Goal: Task Accomplishment & Management: Complete application form

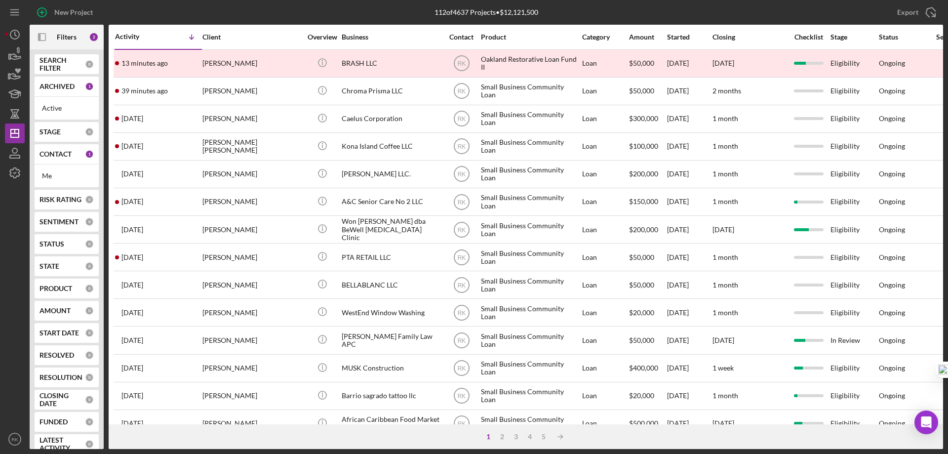
click at [51, 158] on b "CONTACT" at bounding box center [56, 154] width 32 height 8
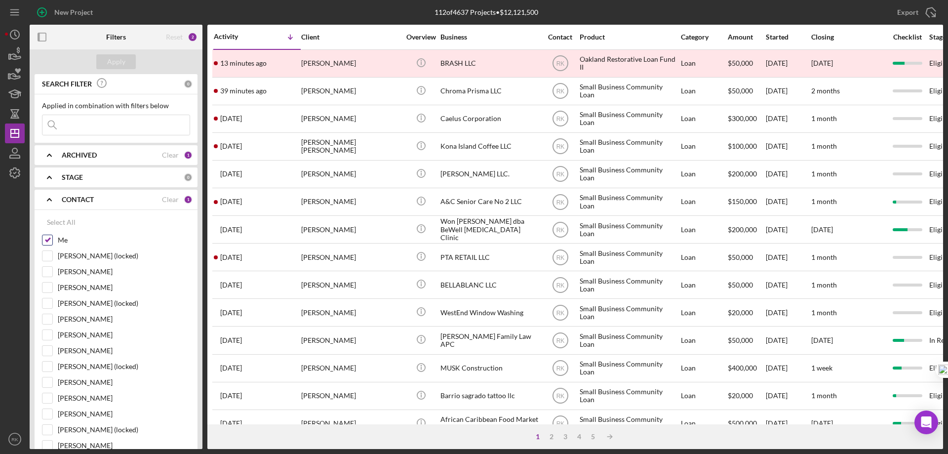
click at [48, 243] on input "Me" at bounding box center [47, 240] width 10 height 10
checkbox input "false"
click at [45, 446] on input "[PERSON_NAME]" at bounding box center [47, 446] width 10 height 10
checkbox input "true"
click at [112, 59] on div "Apply" at bounding box center [116, 61] width 18 height 15
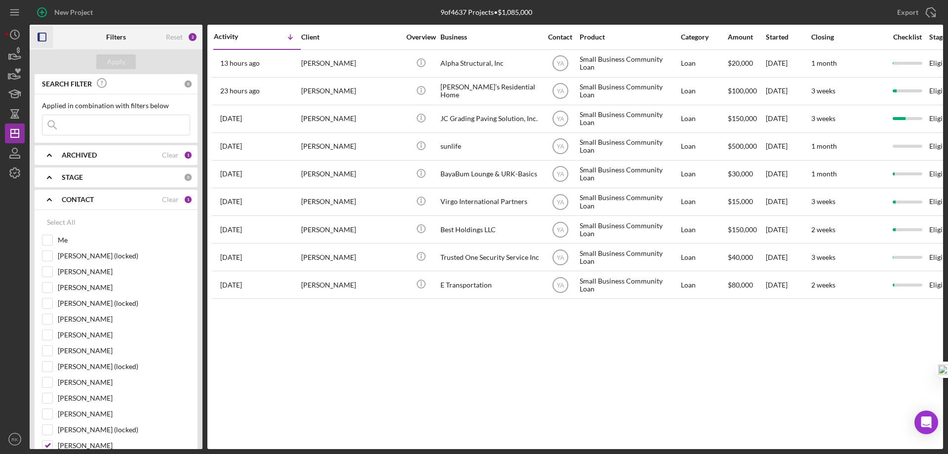
click at [47, 37] on icon "button" at bounding box center [42, 37] width 22 height 22
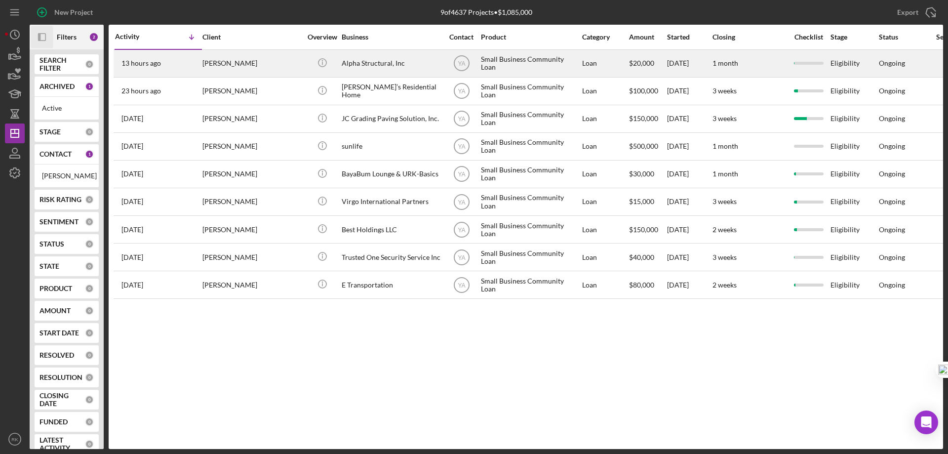
click at [355, 65] on div "Alpha Structural, Inc" at bounding box center [391, 63] width 99 height 26
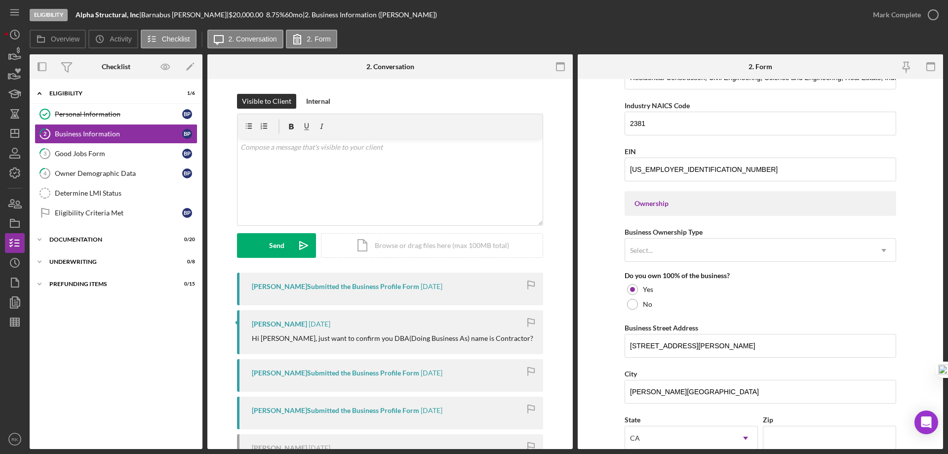
scroll to position [348, 0]
drag, startPoint x: 84, startPoint y: 148, endPoint x: 204, endPoint y: 180, distance: 124.1
click at [85, 148] on link "3 Good Jobs Form B P" at bounding box center [116, 154] width 163 height 20
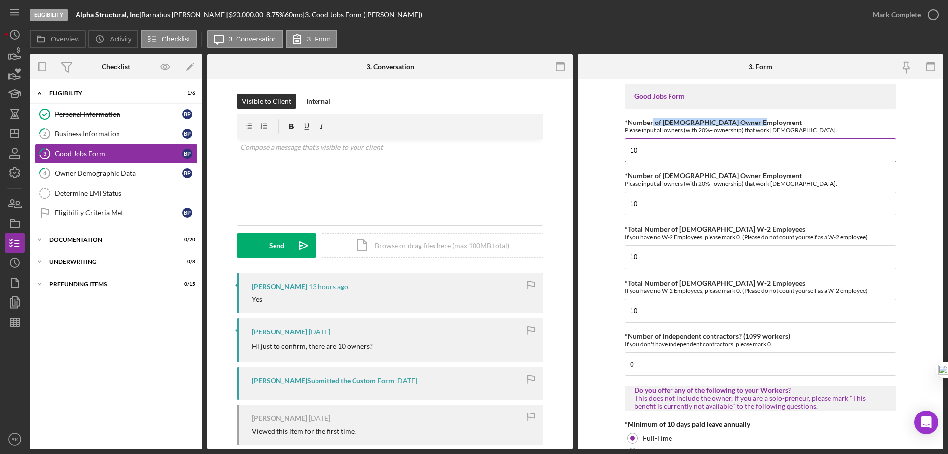
drag, startPoint x: 699, startPoint y: 124, endPoint x: 764, endPoint y: 124, distance: 65.2
click at [764, 124] on div "*Number of [DEMOGRAPHIC_DATA] Owner Employment Please input all owners (with 20…" at bounding box center [761, 126] width 272 height 15
drag, startPoint x: 664, startPoint y: 130, endPoint x: 646, endPoint y: 127, distance: 18.5
click at [664, 129] on div "Please input all owners (with 20%+ ownership) that work [DEMOGRAPHIC_DATA]." at bounding box center [761, 129] width 272 height 7
drag, startPoint x: 623, startPoint y: 123, endPoint x: 775, endPoint y: 116, distance: 152.3
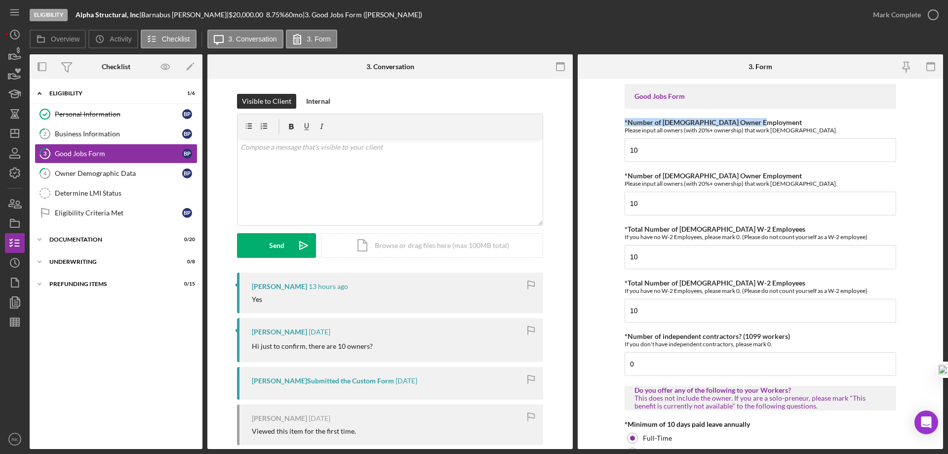
click at [775, 116] on form "Good Jobs Form *Number of [DEMOGRAPHIC_DATA] Owner Employment Please input all …" at bounding box center [760, 264] width 365 height 370
drag, startPoint x: 623, startPoint y: 176, endPoint x: 778, endPoint y: 178, distance: 155.1
click at [778, 178] on div "*Number of [DEMOGRAPHIC_DATA] Owner Employment Please input all owners (with 20…" at bounding box center [761, 179] width 272 height 15
click at [696, 190] on div "*Number of [DEMOGRAPHIC_DATA] Owner Employment Please input all owners (with 20…" at bounding box center [761, 193] width 272 height 43
drag, startPoint x: 637, startPoint y: 148, endPoint x: 629, endPoint y: 150, distance: 8.1
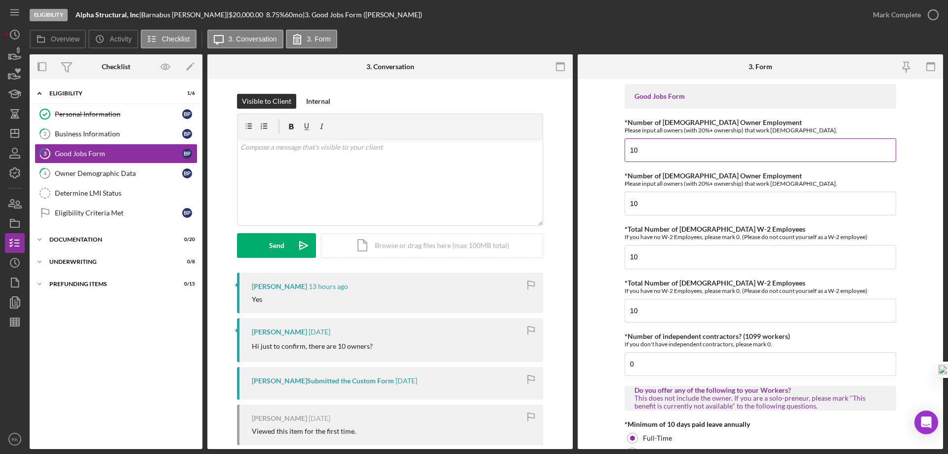
click at [629, 150] on input "10" at bounding box center [761, 150] width 272 height 24
drag, startPoint x: 622, startPoint y: 123, endPoint x: 797, endPoint y: 131, distance: 175.0
click at [797, 131] on form "Good Jobs Form *Number of [DEMOGRAPHIC_DATA] Owner Employment Please input all …" at bounding box center [760, 264] width 365 height 370
click at [655, 147] on input "10" at bounding box center [761, 150] width 272 height 24
click at [670, 199] on input "10" at bounding box center [761, 204] width 272 height 24
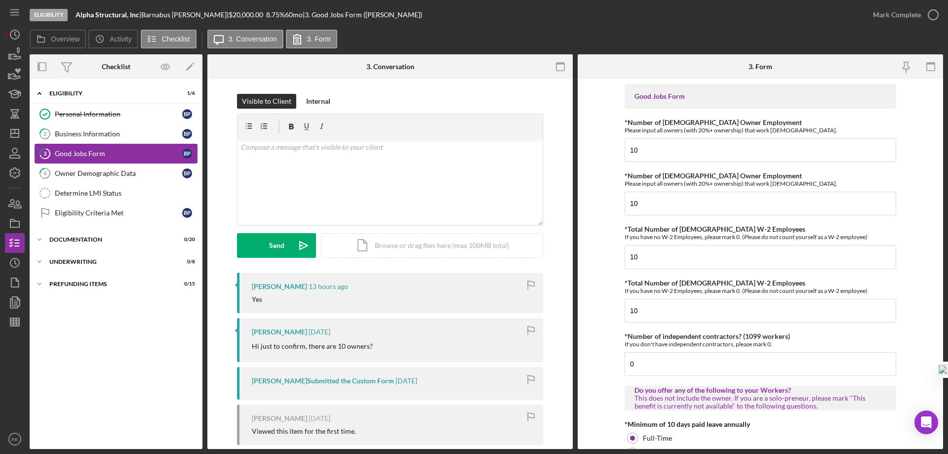
click at [86, 134] on div "Business Information" at bounding box center [118, 134] width 127 height 8
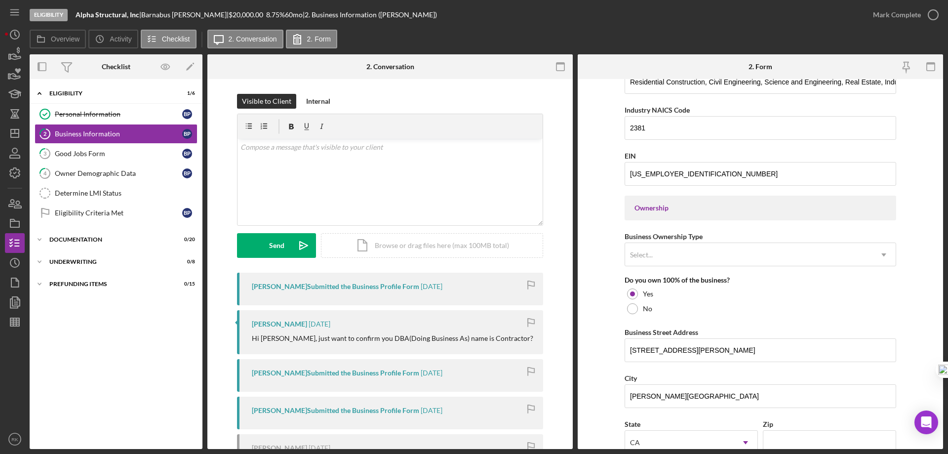
scroll to position [345, 0]
drag, startPoint x: 602, startPoint y: 207, endPoint x: 921, endPoint y: 290, distance: 329.6
click at [930, 292] on form "Business Name Alpha Structural, Inc DBA Contractor Business Start Date [DATE] L…" at bounding box center [760, 264] width 365 height 370
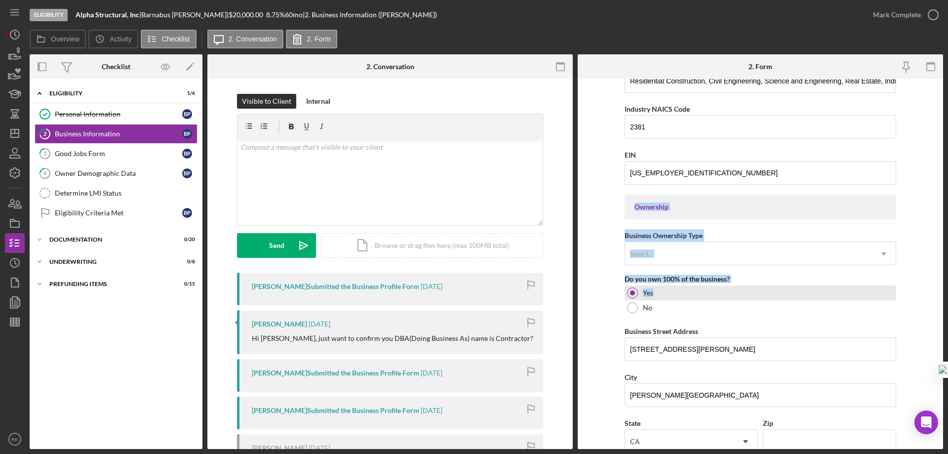
click at [873, 288] on div "Yes" at bounding box center [761, 292] width 272 height 15
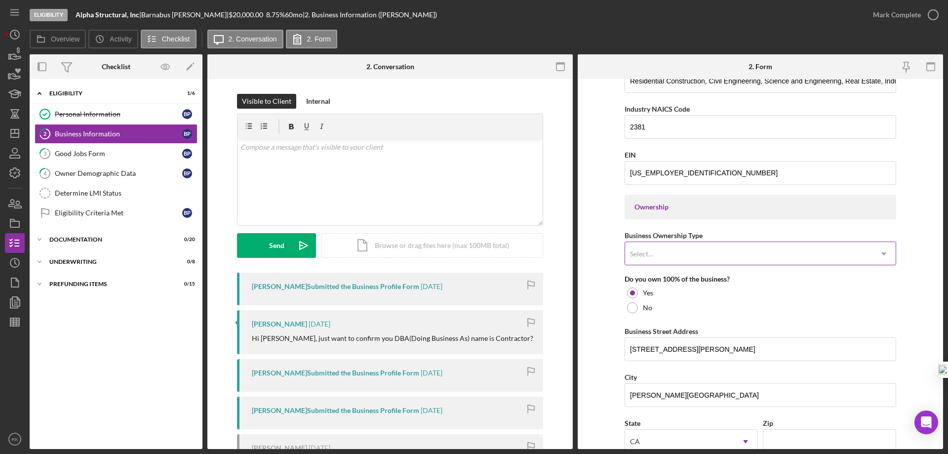
click at [885, 253] on icon "Icon/Dropdown Arrow" at bounding box center [884, 254] width 24 height 24
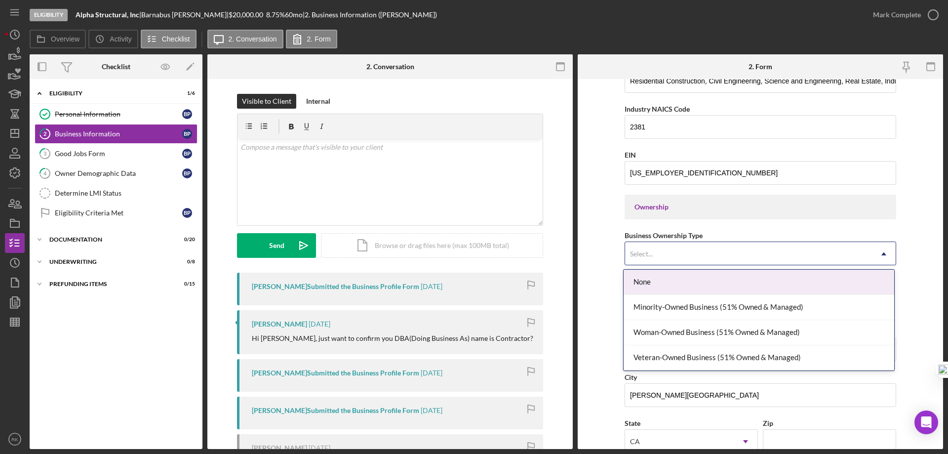
click at [885, 252] on icon "Icon/Dropdown Arrow" at bounding box center [884, 254] width 24 height 24
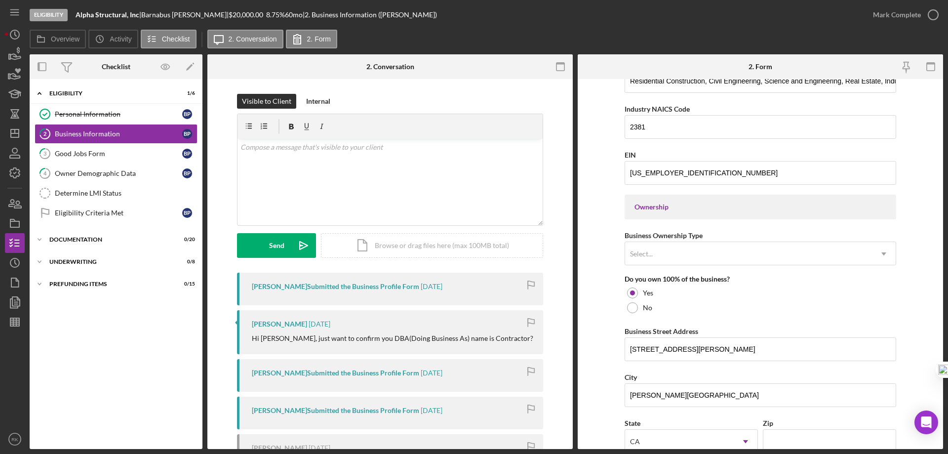
drag, startPoint x: 65, startPoint y: 156, endPoint x: 457, endPoint y: 165, distance: 392.3
click at [65, 156] on div "Good Jobs Form" at bounding box center [118, 154] width 127 height 8
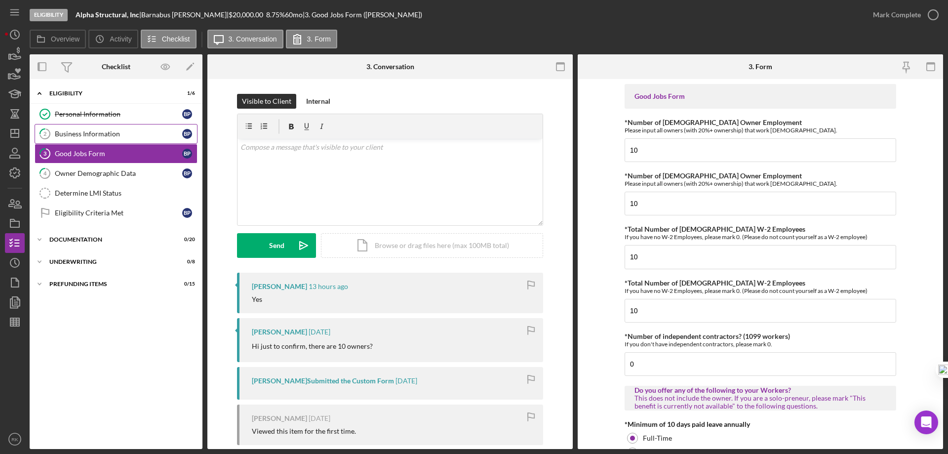
click at [84, 133] on div "Business Information" at bounding box center [118, 134] width 127 height 8
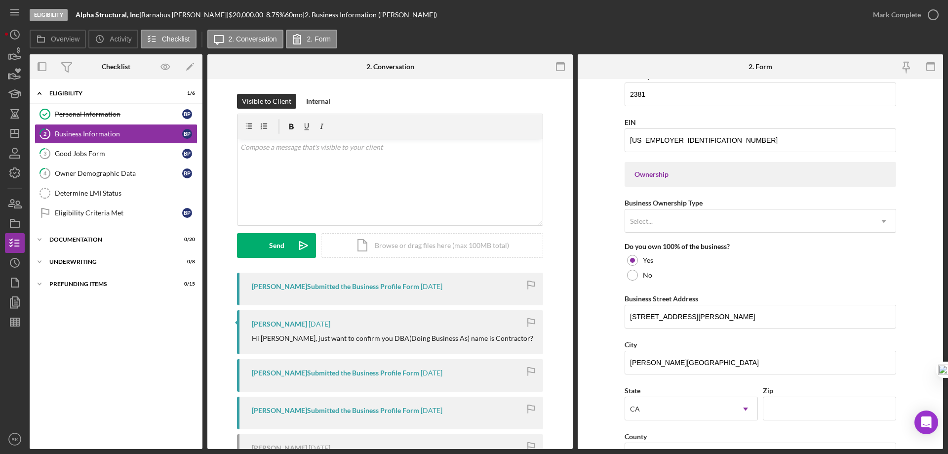
scroll to position [378, 0]
click at [84, 119] on link "Personal Information Personal Information B P" at bounding box center [116, 114] width 163 height 20
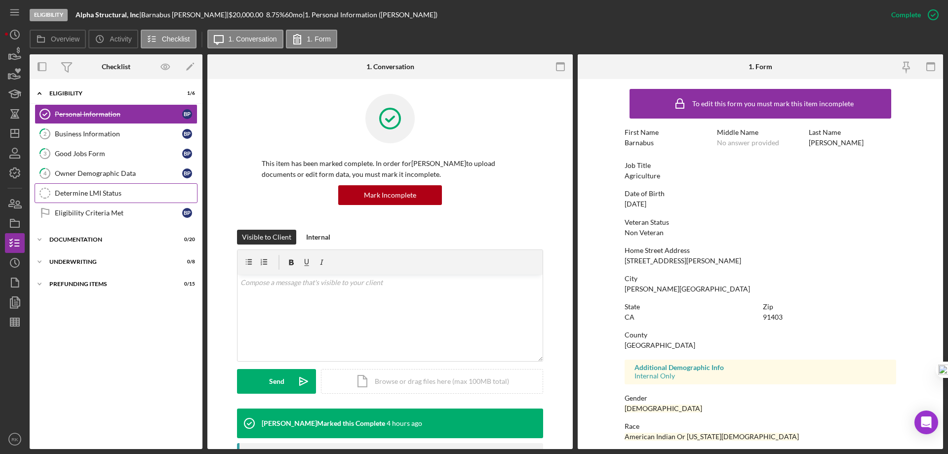
click at [88, 156] on div "Good Jobs Form" at bounding box center [118, 154] width 127 height 8
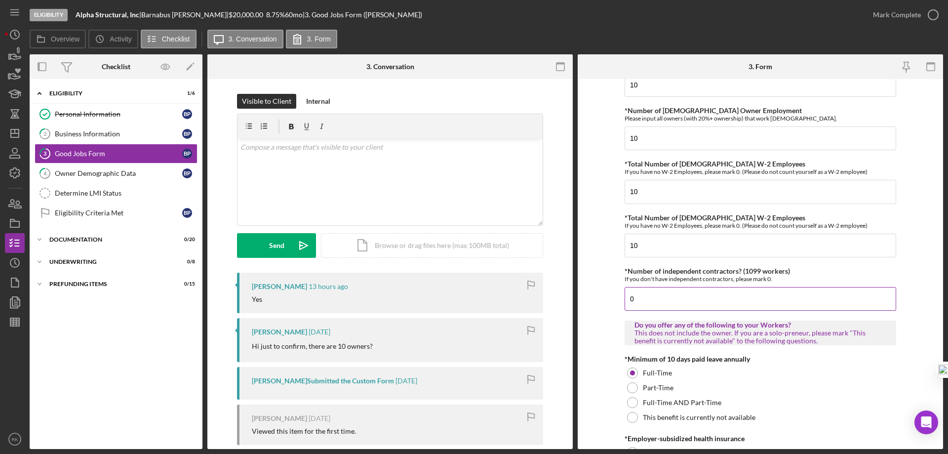
scroll to position [66, 0]
drag, startPoint x: 97, startPoint y: 135, endPoint x: 531, endPoint y: 172, distance: 435.8
click at [97, 134] on div "Business Information" at bounding box center [118, 134] width 127 height 8
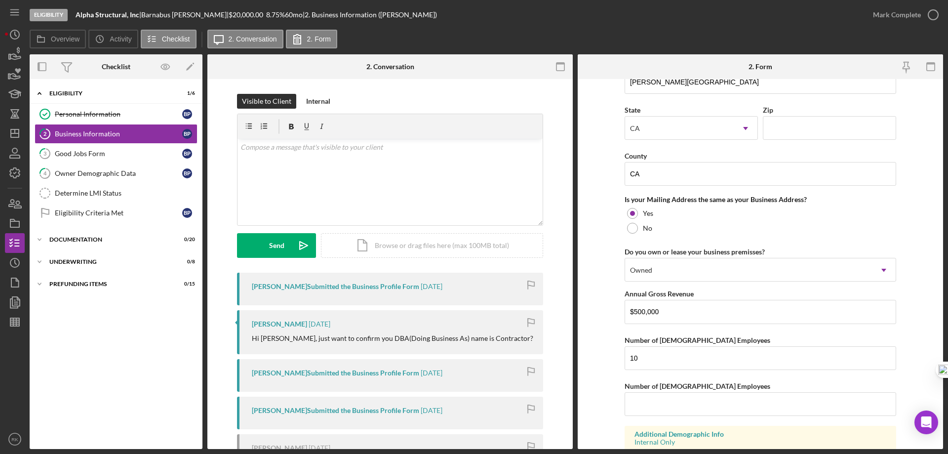
scroll to position [658, 0]
click at [67, 240] on div "Documentation" at bounding box center [119, 240] width 141 height 6
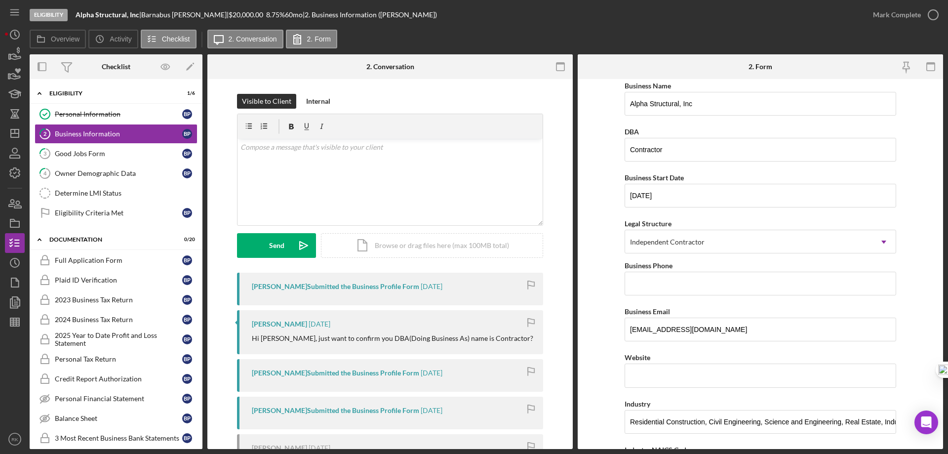
scroll to position [0, 0]
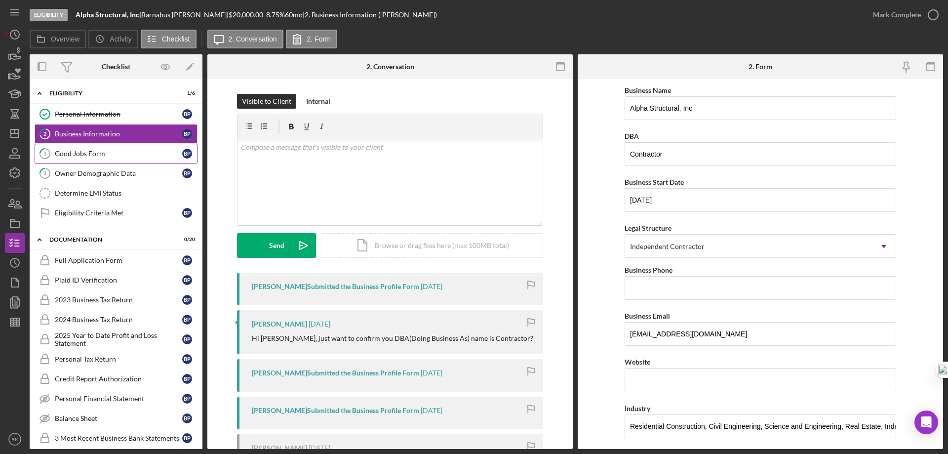
click at [82, 156] on div "Good Jobs Form" at bounding box center [118, 154] width 127 height 8
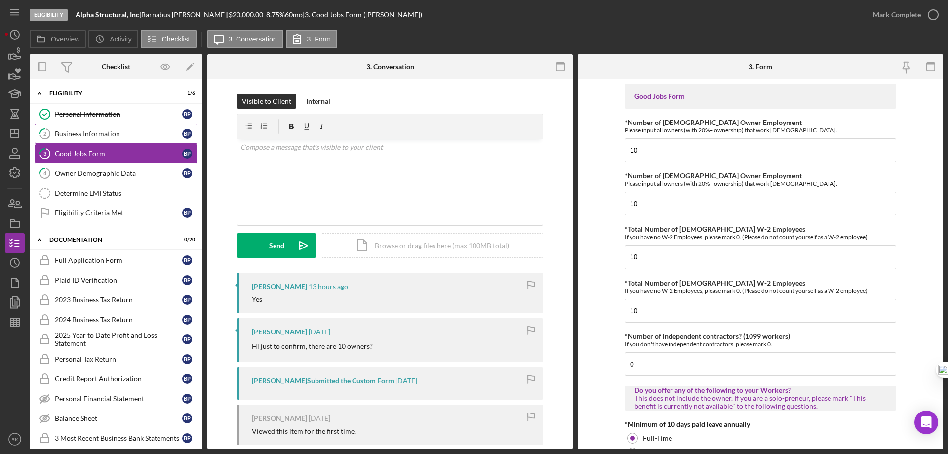
click at [82, 134] on div "Business Information" at bounding box center [118, 134] width 127 height 8
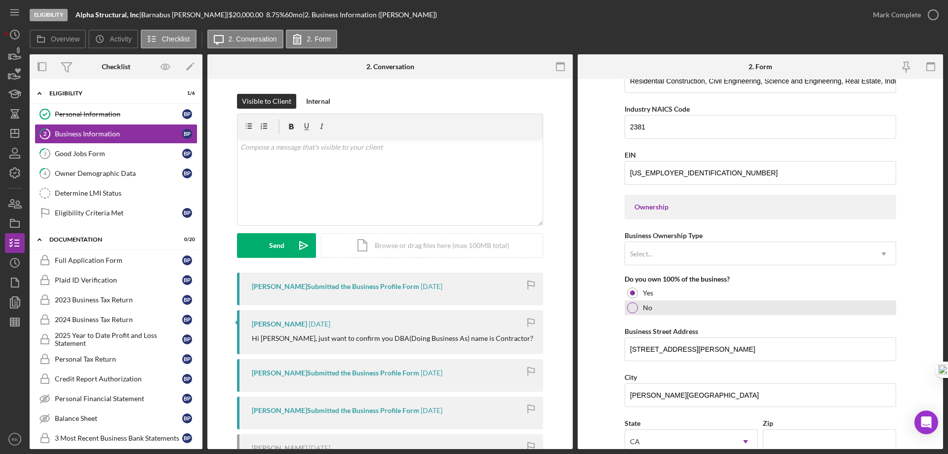
scroll to position [346, 0]
click at [76, 156] on div "Good Jobs Form" at bounding box center [118, 154] width 127 height 8
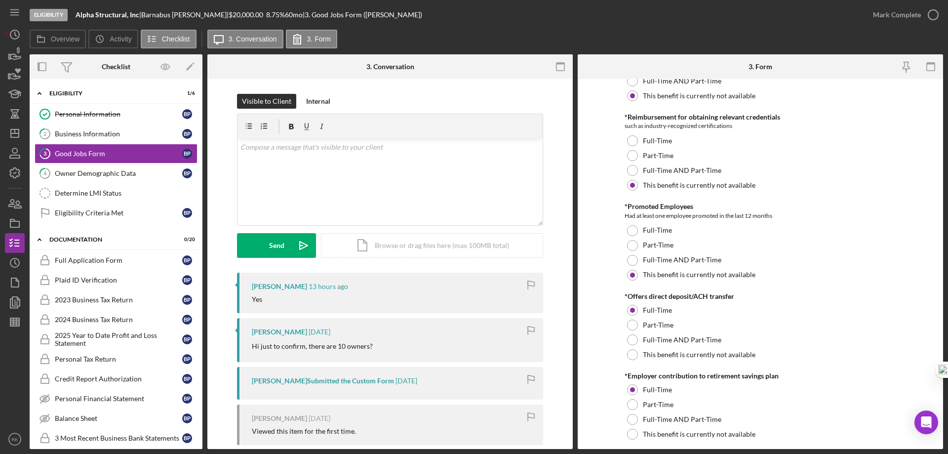
scroll to position [626, 0]
click at [121, 171] on div "Owner Demographic Data" at bounding box center [118, 173] width 127 height 8
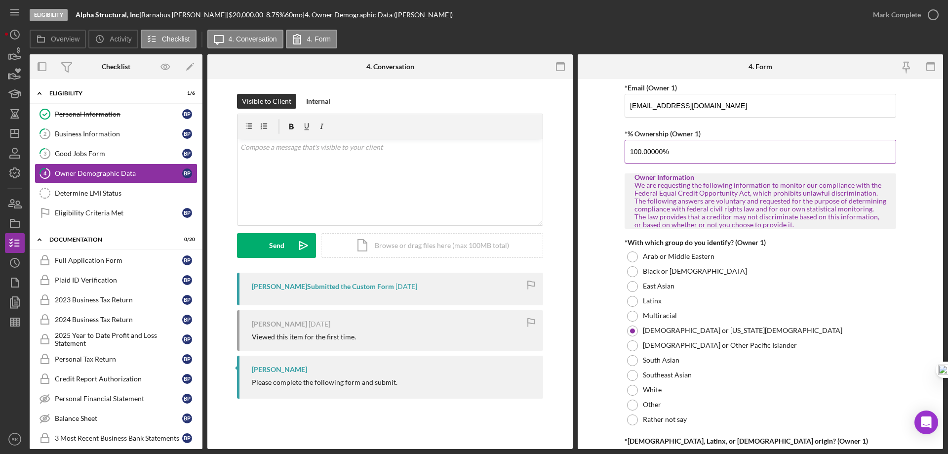
scroll to position [362, 0]
drag, startPoint x: 629, startPoint y: 154, endPoint x: 677, endPoint y: 151, distance: 48.0
click at [677, 151] on input "100.00000%" at bounding box center [761, 151] width 272 height 24
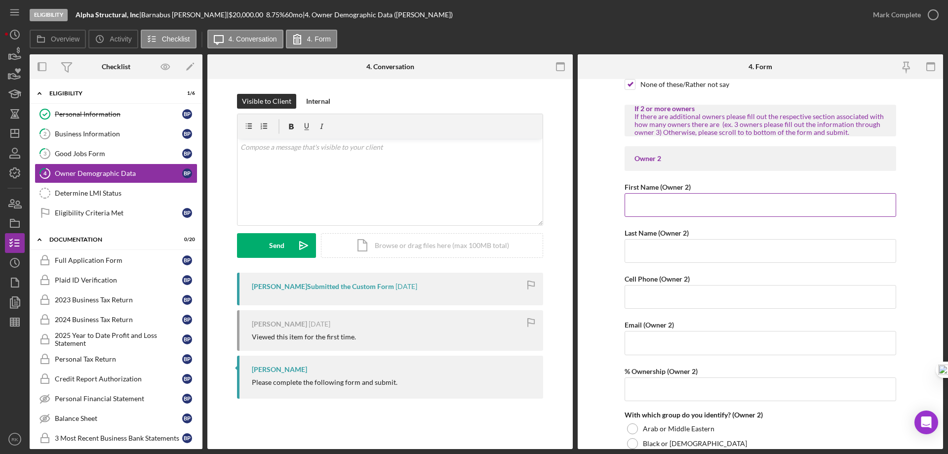
scroll to position [987, 0]
drag, startPoint x: 648, startPoint y: 202, endPoint x: 661, endPoint y: 204, distance: 14.0
click at [660, 202] on input "First Name (Owner 2)" at bounding box center [761, 204] width 272 height 24
click at [643, 253] on input "Last Name (Owner 2)" at bounding box center [761, 250] width 272 height 24
click at [652, 304] on input "Cell Phone (Owner 2)" at bounding box center [761, 296] width 272 height 24
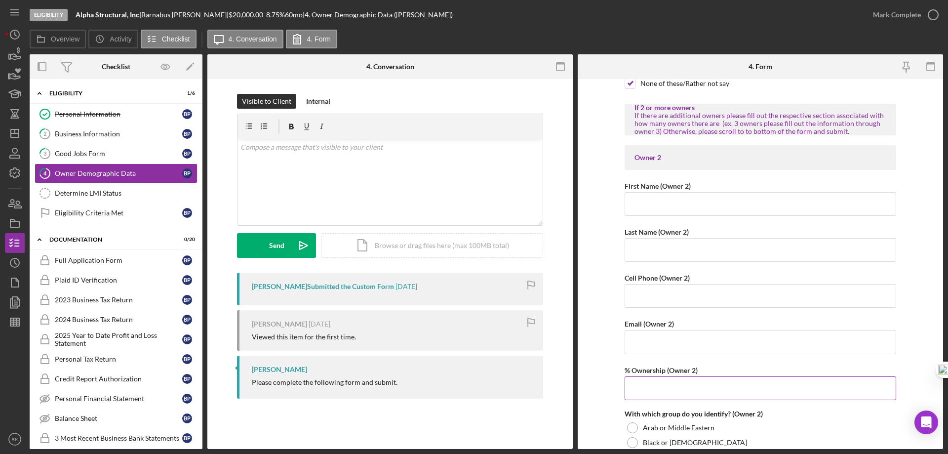
click at [679, 393] on input "% Ownership (Owner 2)" at bounding box center [761, 388] width 272 height 24
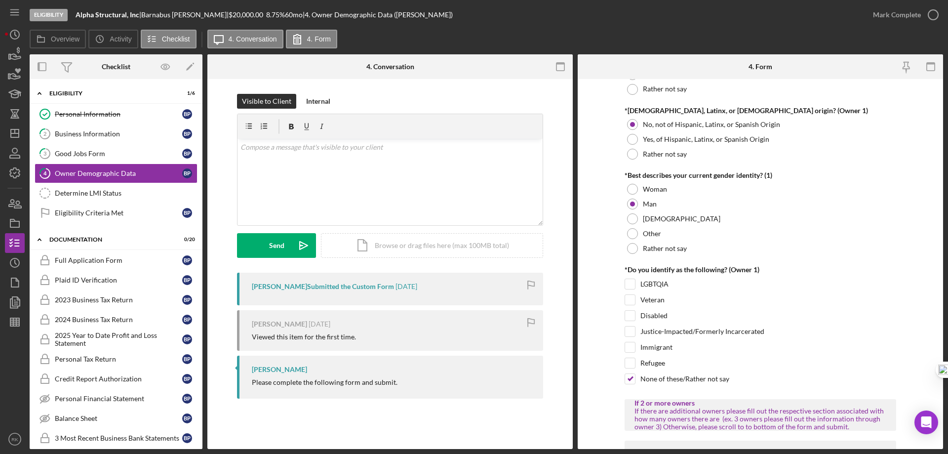
scroll to position [691, 0]
click at [16, 135] on icon "Icon/Dashboard" at bounding box center [14, 133] width 25 height 25
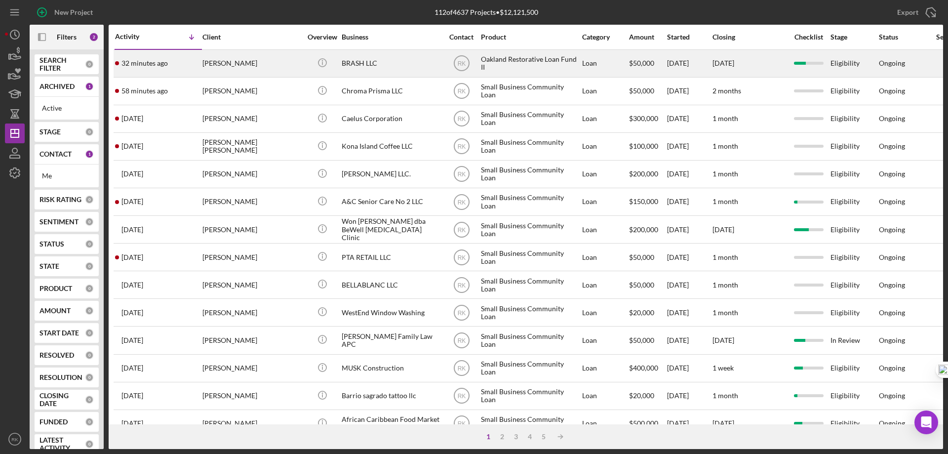
click at [352, 62] on div "BRASH LLC" at bounding box center [391, 63] width 99 height 26
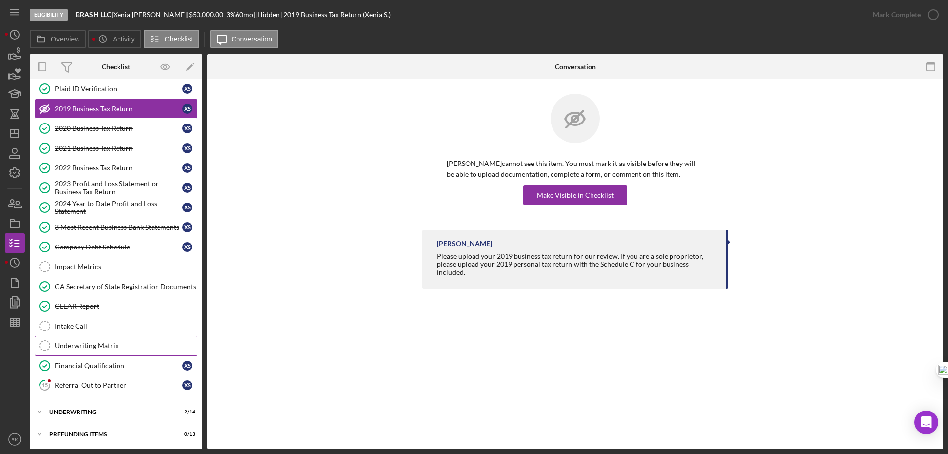
scroll to position [68, 0]
click at [86, 384] on div "Referral Out to Partner" at bounding box center [118, 385] width 127 height 8
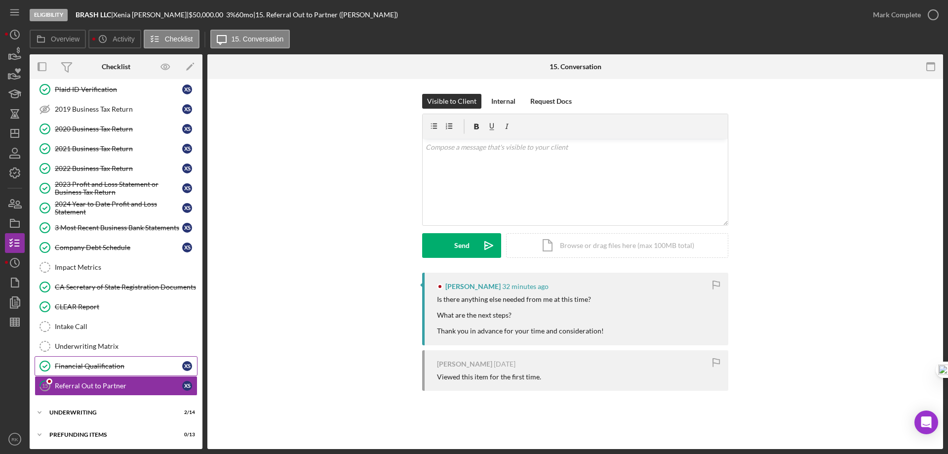
scroll to position [68, 0]
click at [84, 410] on div "Underwriting" at bounding box center [119, 411] width 141 height 6
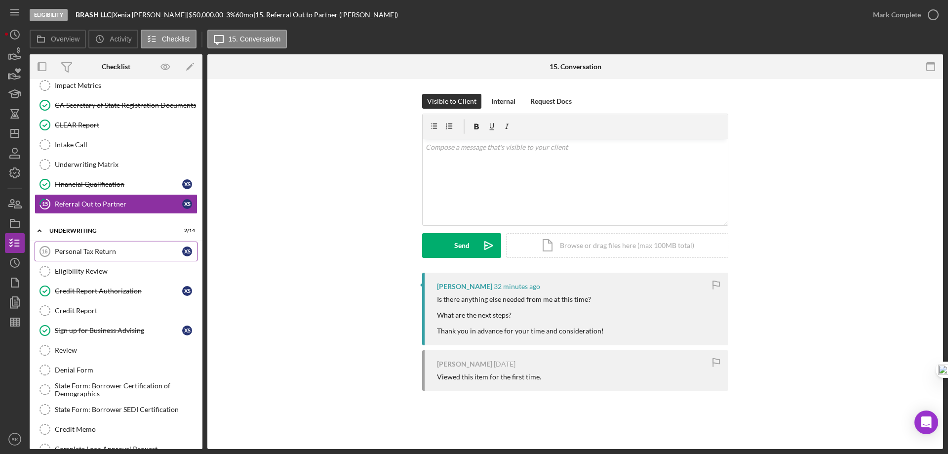
scroll to position [249, 0]
click at [91, 185] on div "Financial Qualification" at bounding box center [118, 184] width 127 height 8
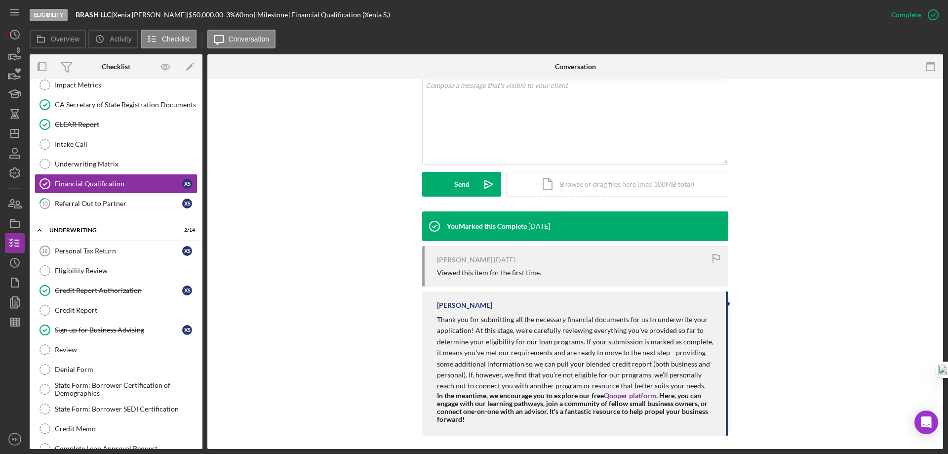
scroll to position [198, 0]
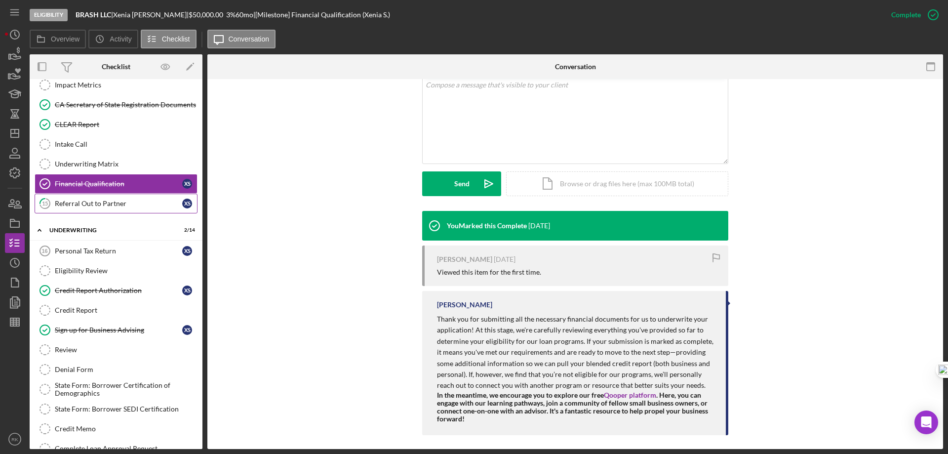
click at [120, 203] on div "Referral Out to Partner" at bounding box center [118, 204] width 127 height 8
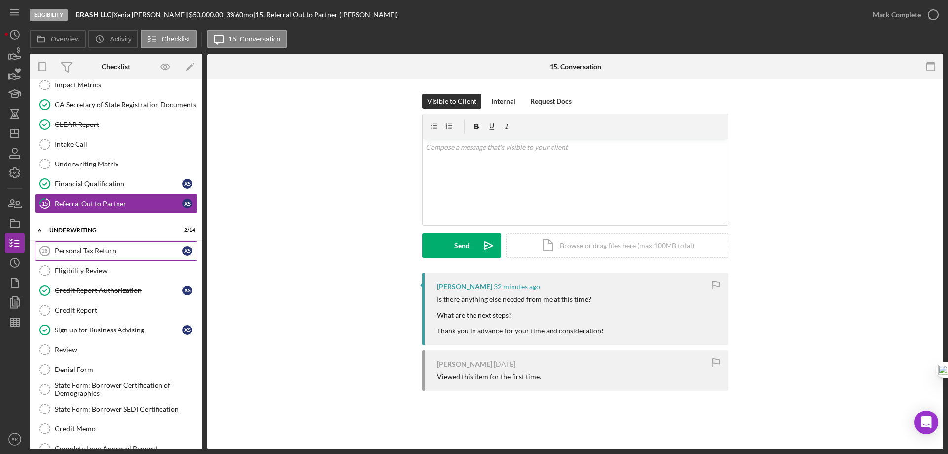
click at [80, 254] on div "Personal Tax Return" at bounding box center [118, 251] width 127 height 8
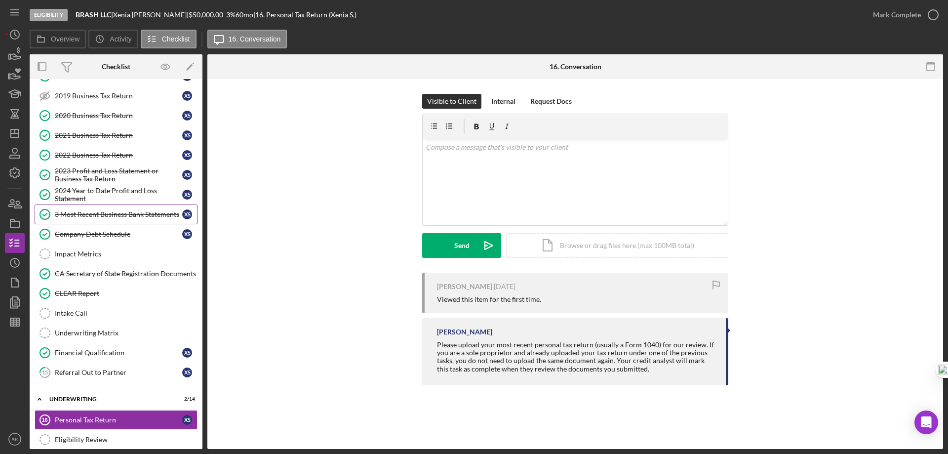
scroll to position [80, 0]
click at [110, 159] on div "2022 Business Tax Return" at bounding box center [118, 156] width 127 height 8
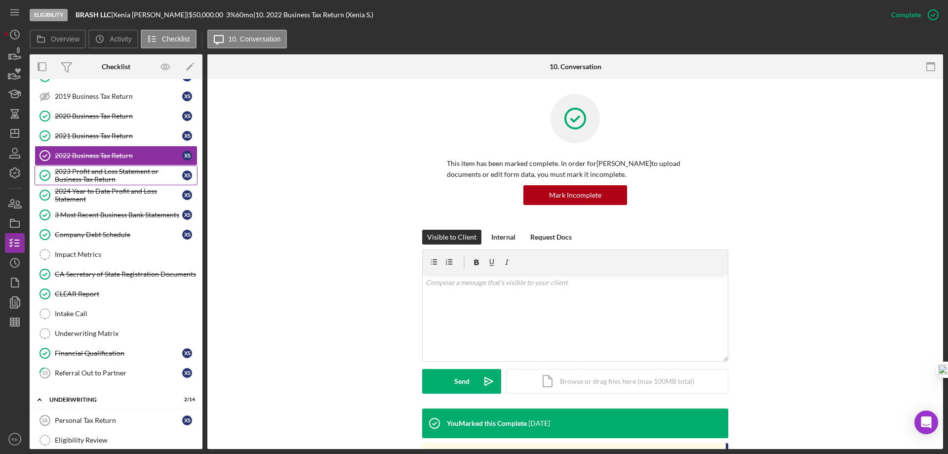
click at [116, 173] on div "2023 Profit and Loss Statement or Business Tax Return" at bounding box center [118, 175] width 127 height 16
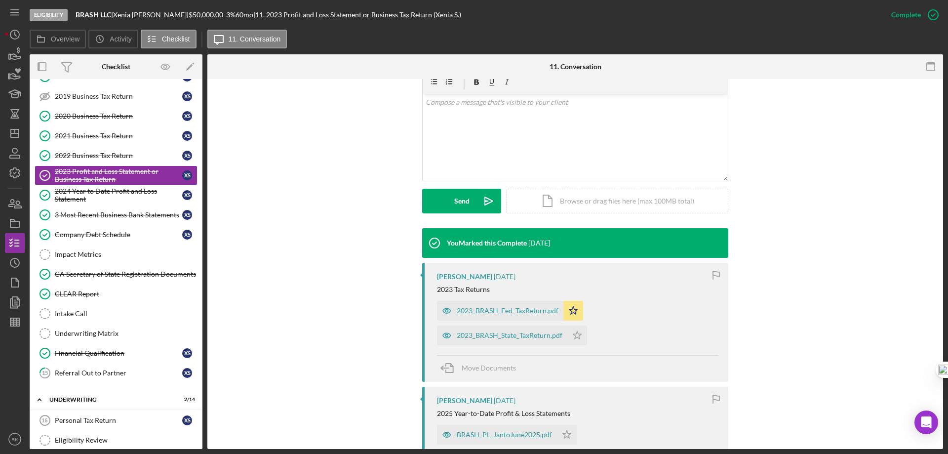
scroll to position [181, 0]
click at [517, 312] on div "2023_BRASH_Fed_TaxReturn.pdf" at bounding box center [508, 310] width 102 height 8
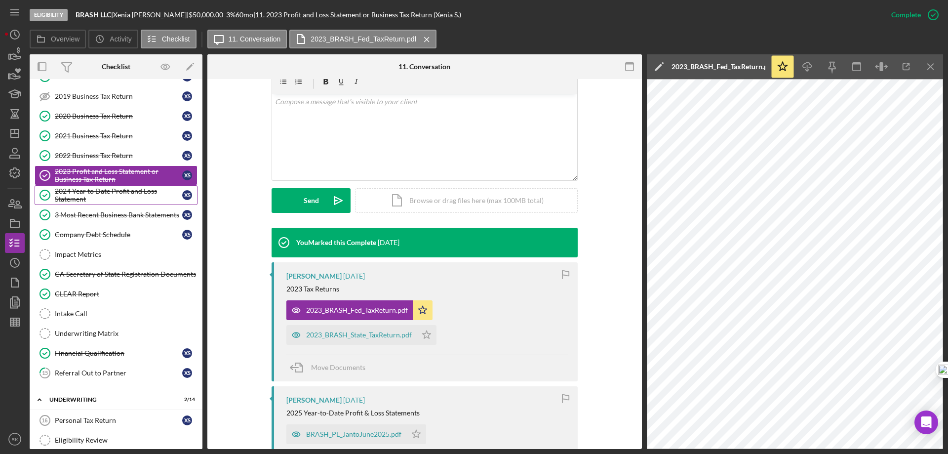
click at [123, 195] on div "2024 Year to Date Profit and Loss Statement" at bounding box center [118, 195] width 127 height 16
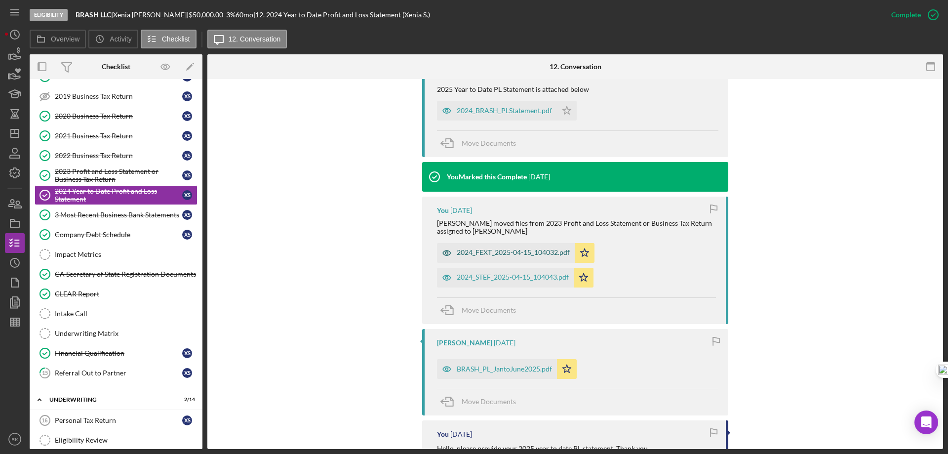
scroll to position [362, 0]
click at [512, 251] on div "2024_FEXT_2025-04-15_104032.pdf" at bounding box center [513, 252] width 113 height 8
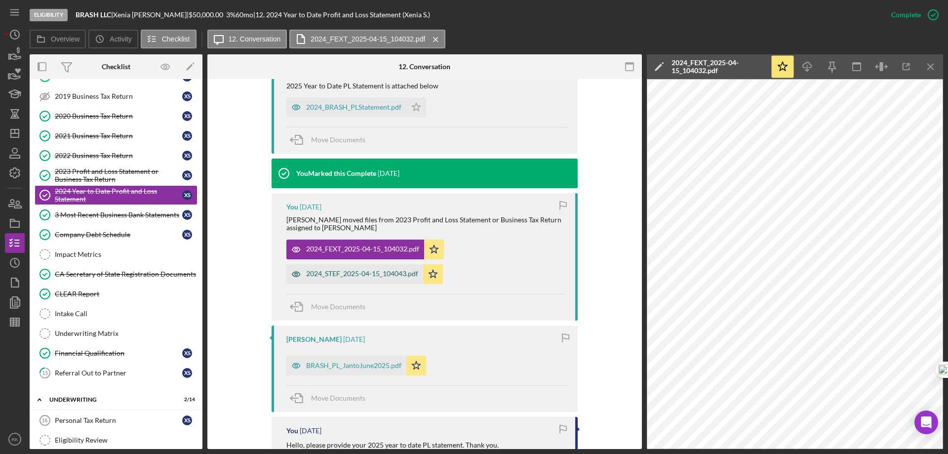
click at [360, 277] on div "2024_STEF_2025-04-15_104043.pdf" at bounding box center [362, 274] width 112 height 8
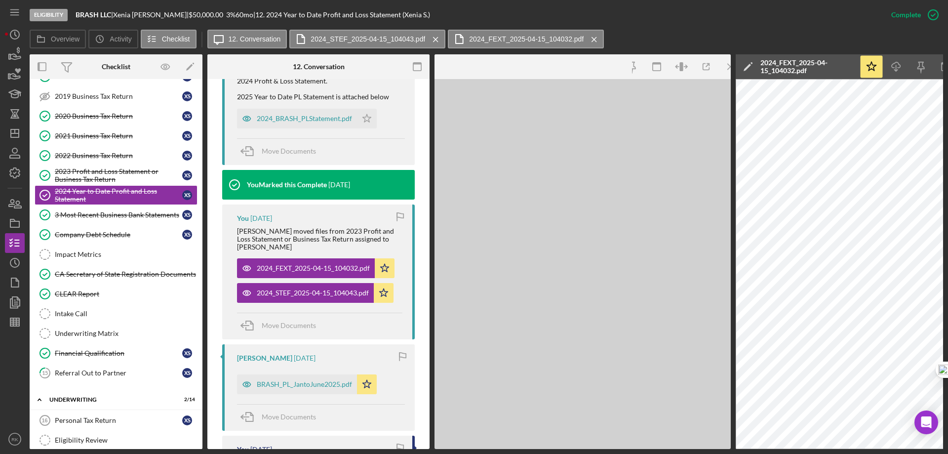
scroll to position [376, 0]
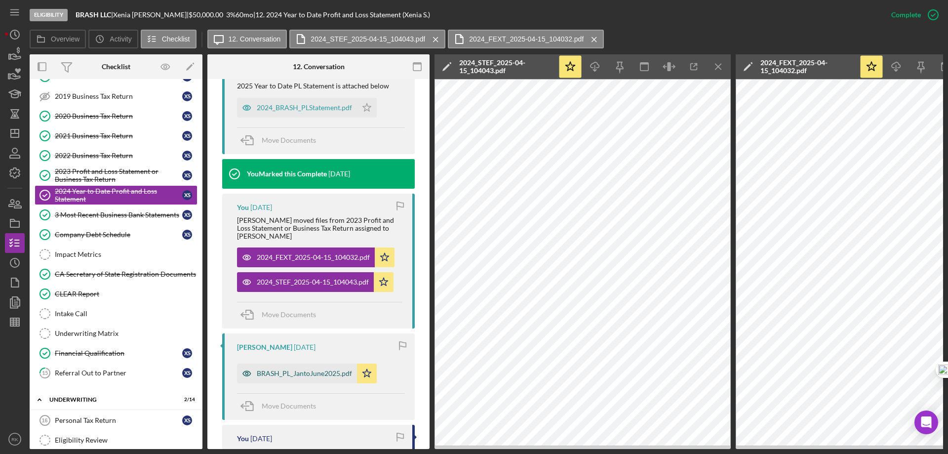
click at [308, 369] on div "BRASH_PL_JantoJune2025.pdf" at bounding box center [304, 373] width 95 height 8
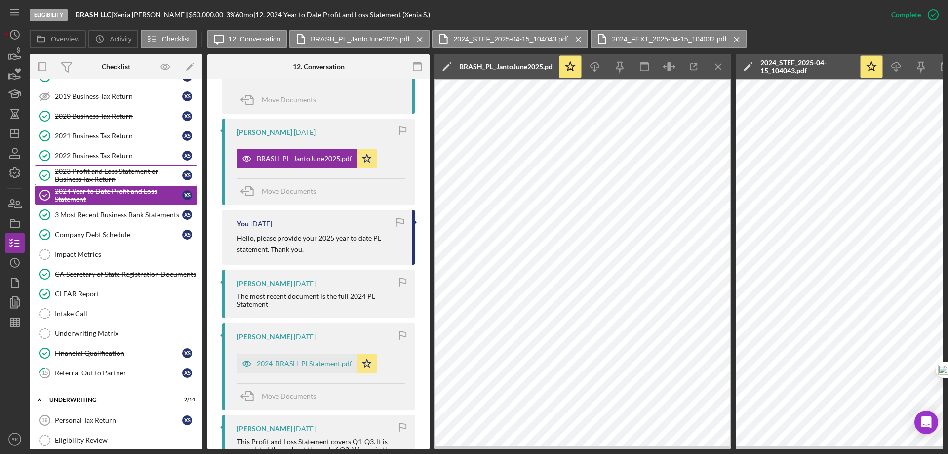
scroll to position [590, 0]
click at [86, 179] on div "2023 Profit and Loss Statement or Business Tax Return" at bounding box center [118, 175] width 127 height 16
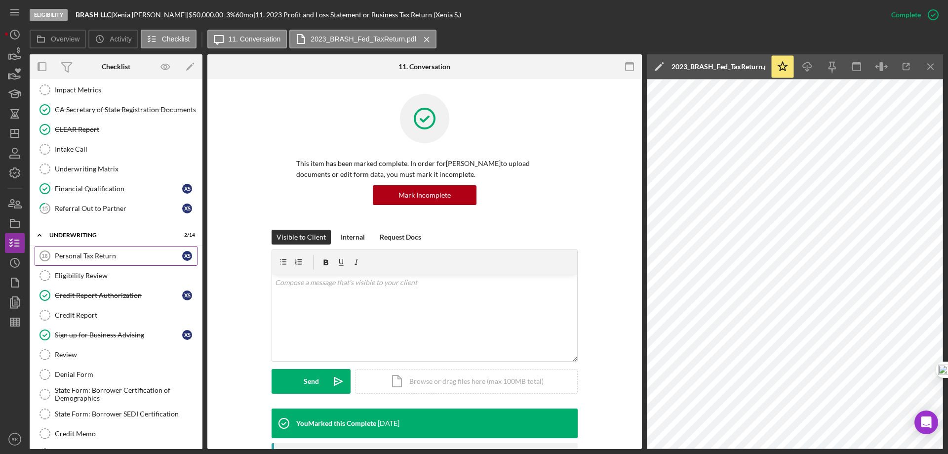
scroll to position [244, 0]
click at [113, 258] on div "Personal Tax Return" at bounding box center [118, 255] width 127 height 8
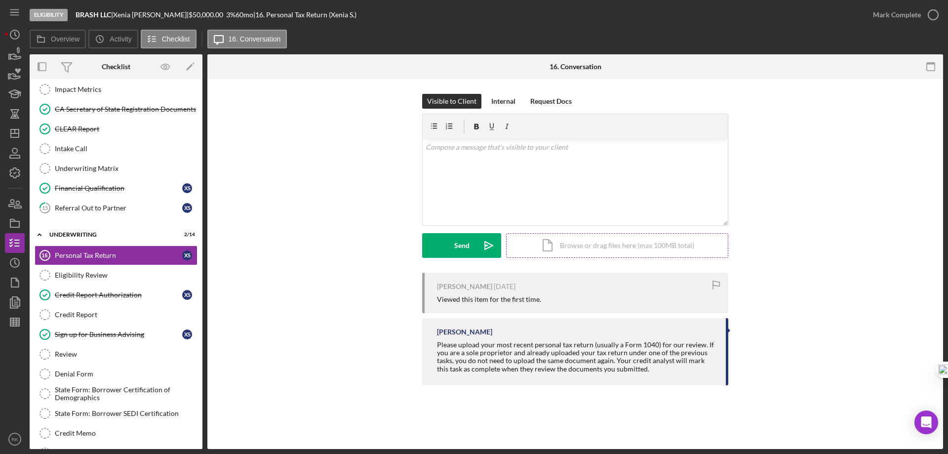
click at [574, 249] on div "Icon/Document Browse or drag files here (max 100MB total) Tap to choose files o…" at bounding box center [617, 245] width 222 height 25
click at [464, 248] on div "Upload" at bounding box center [462, 245] width 22 height 25
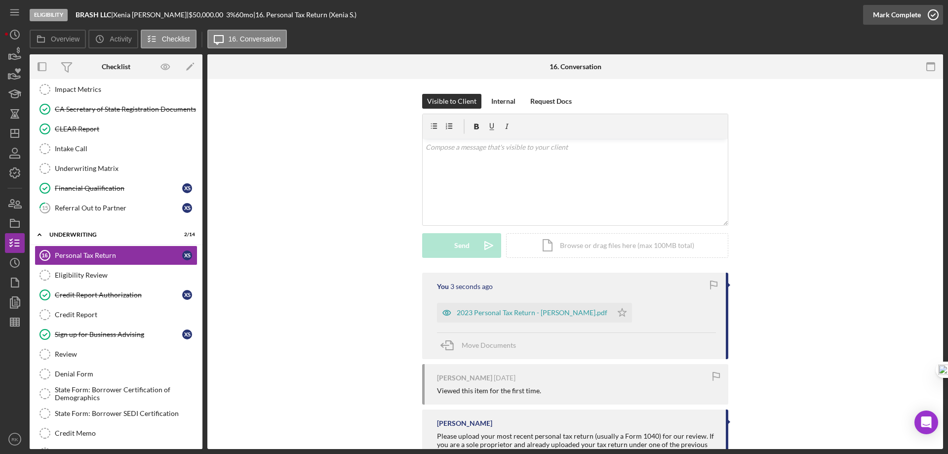
click at [934, 11] on icon "button" at bounding box center [933, 14] width 25 height 25
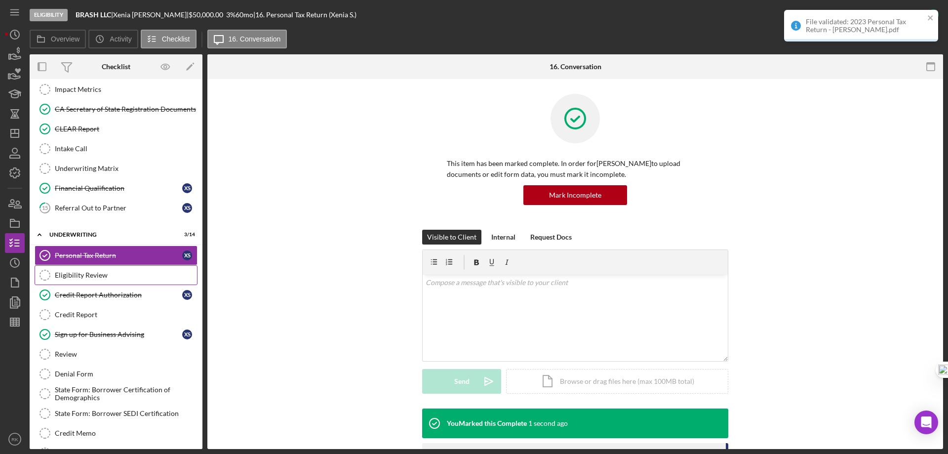
click at [86, 275] on div "Eligibility Review" at bounding box center [126, 275] width 142 height 8
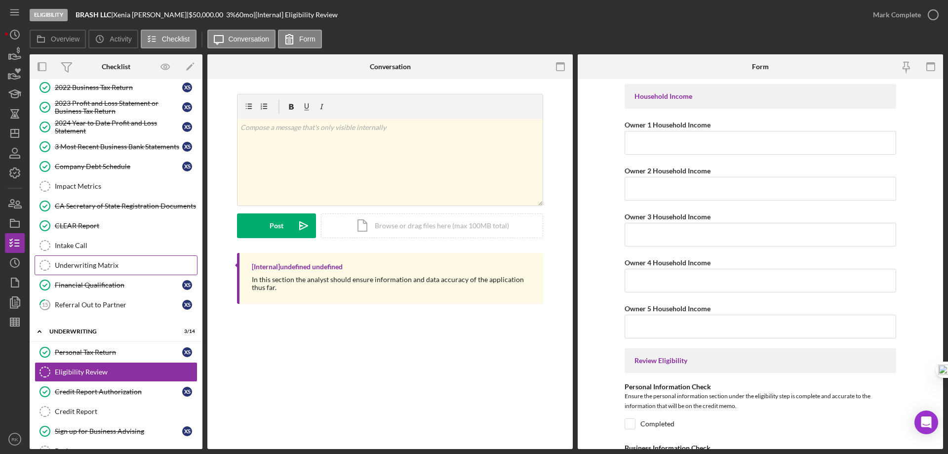
scroll to position [148, 0]
click at [12, 133] on line "button" at bounding box center [15, 133] width 8 height 0
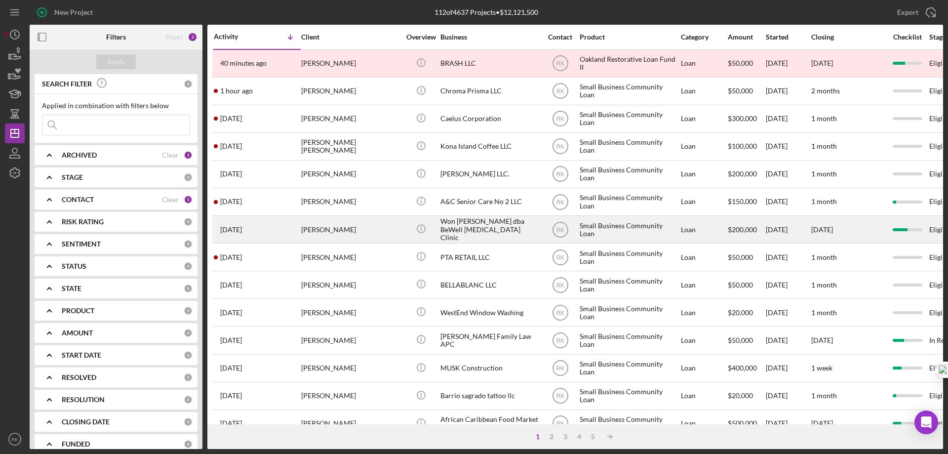
click at [463, 231] on div "Won [PERSON_NAME] dba BeWell [MEDICAL_DATA] Clinic" at bounding box center [490, 229] width 99 height 26
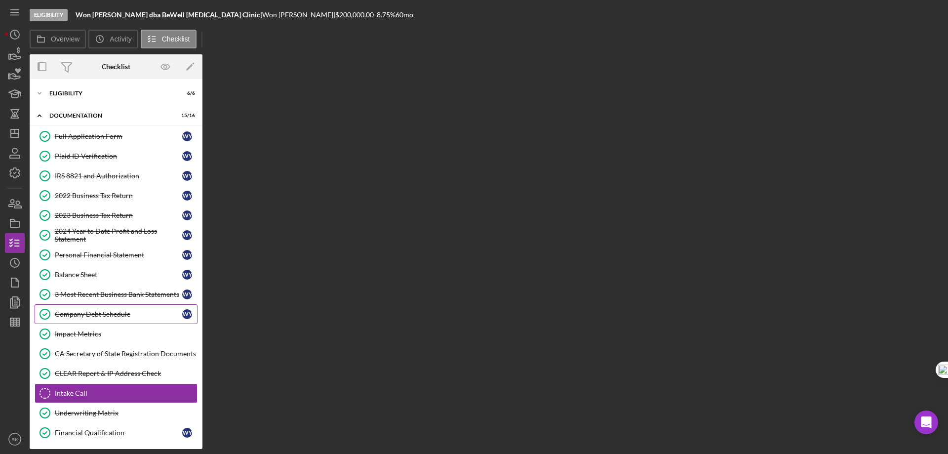
scroll to position [48, 0]
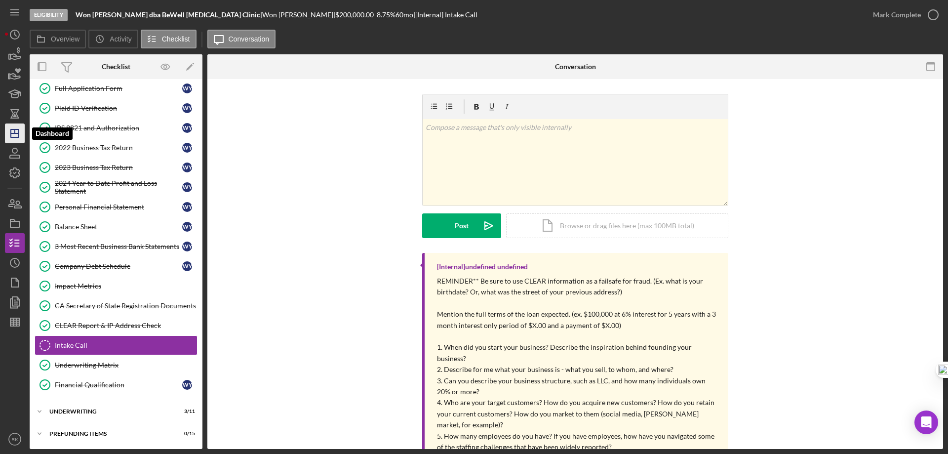
click at [14, 131] on icon "Icon/Dashboard" at bounding box center [14, 133] width 25 height 25
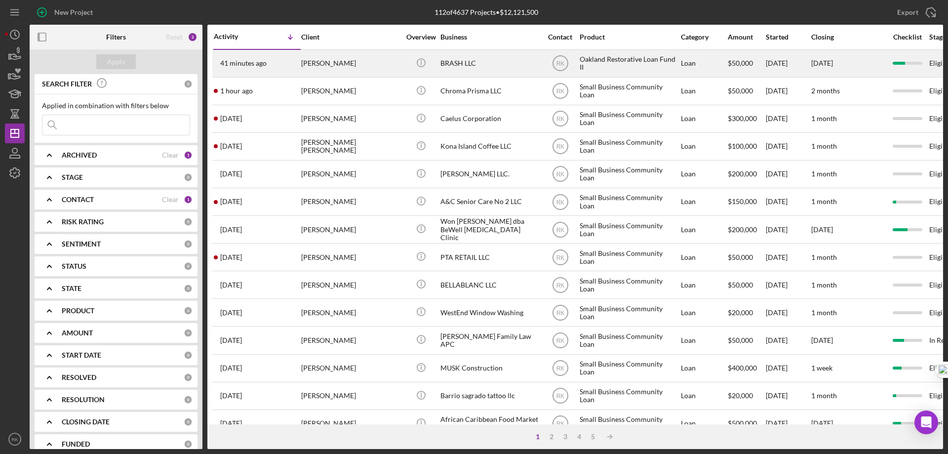
click at [330, 68] on div "[PERSON_NAME]" at bounding box center [350, 63] width 99 height 26
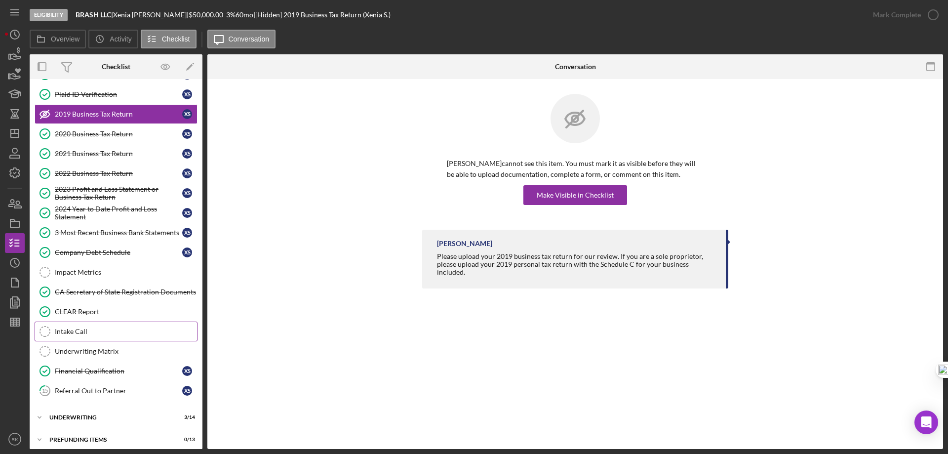
scroll to position [68, 0]
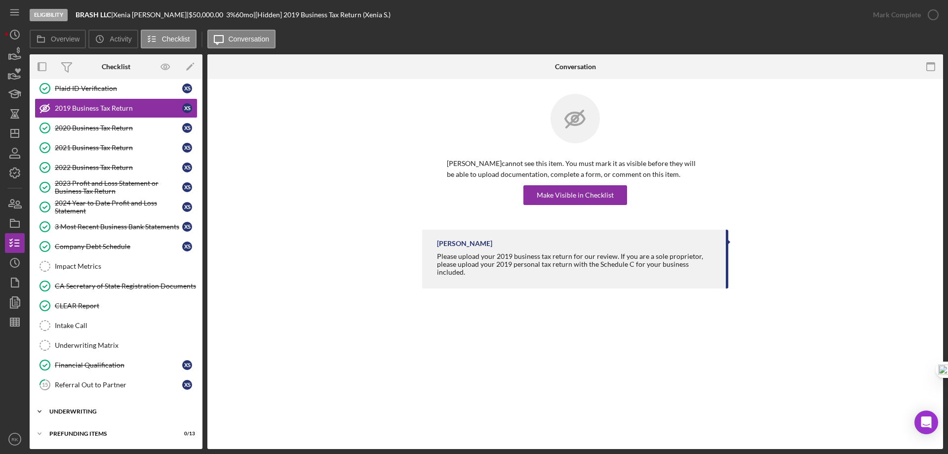
click at [82, 408] on div "Underwriting" at bounding box center [119, 411] width 141 height 6
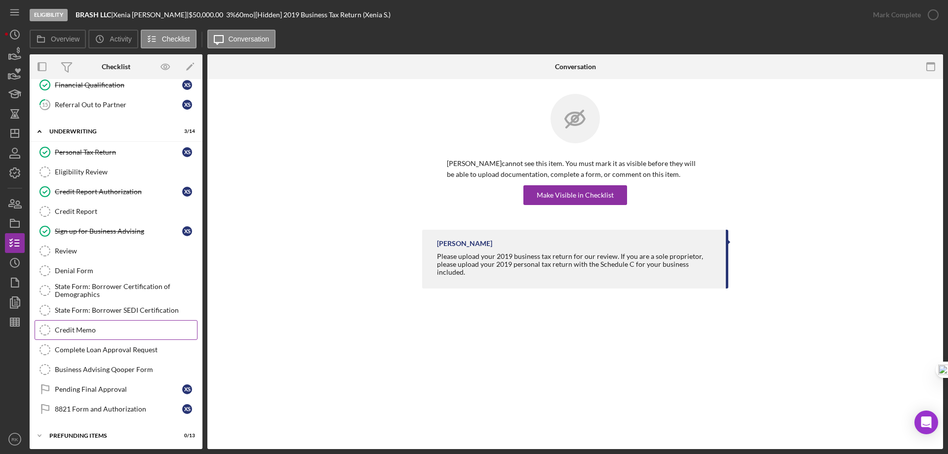
scroll to position [350, 0]
click at [122, 405] on div "8821 Form and Authorization" at bounding box center [118, 407] width 127 height 8
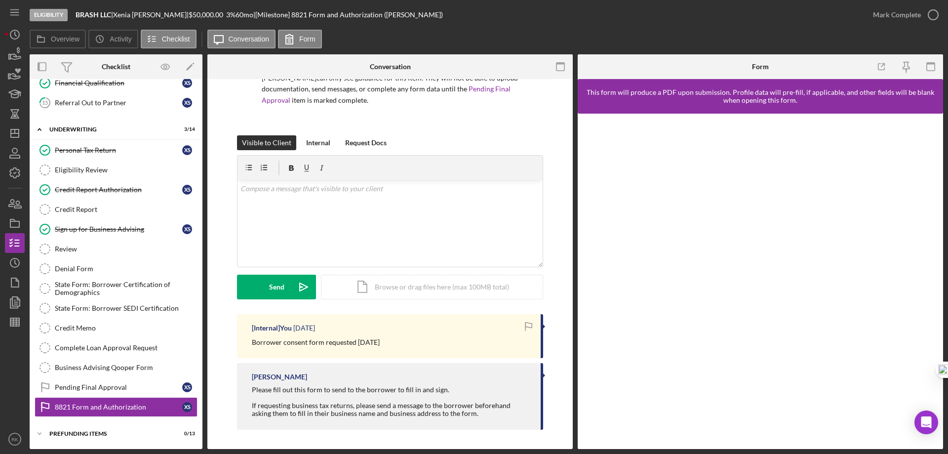
scroll to position [86, 0]
drag, startPoint x: 252, startPoint y: 343, endPoint x: 401, endPoint y: 335, distance: 149.4
click at [401, 335] on div "[Internal] You [DATE] Borrower consent form requested [DATE]" at bounding box center [390, 335] width 306 height 43
click at [256, 190] on p at bounding box center [391, 188] width 300 height 11
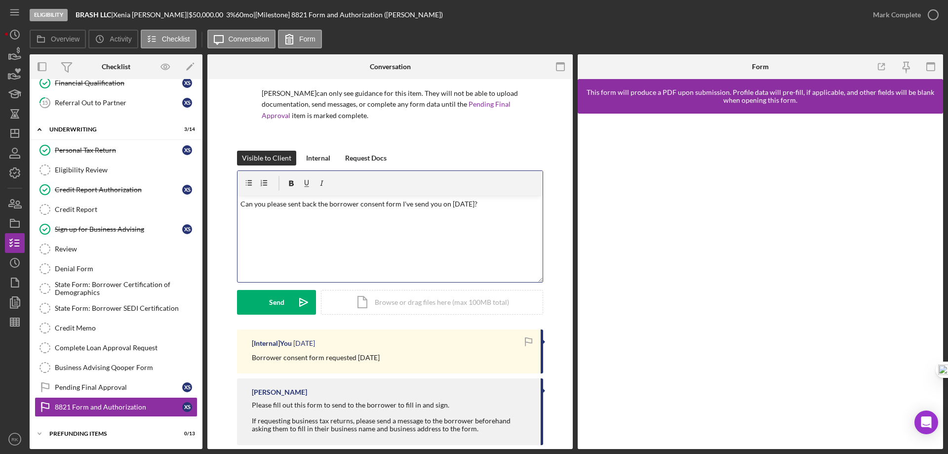
scroll to position [70, 0]
click at [238, 204] on div "v Color teal Color pink Remove color Add row above Add row below Add column bef…" at bounding box center [390, 239] width 305 height 86
click at [433, 203] on p "Hello, I have not received your IRS consent form. Can you please sent back the …" at bounding box center [391, 210] width 300 height 22
drag, startPoint x: 510, startPoint y: 204, endPoint x: 516, endPoint y: 210, distance: 8.7
click at [510, 204] on p "Hello, I have not received your IRS consent form. Can you please sign & date th…" at bounding box center [391, 210] width 300 height 22
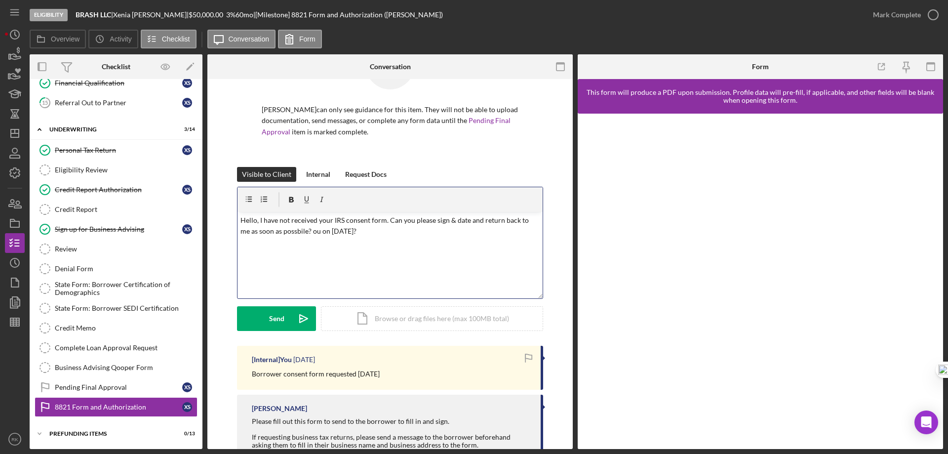
scroll to position [53, 0]
drag, startPoint x: 300, startPoint y: 230, endPoint x: 305, endPoint y: 235, distance: 7.0
click at [300, 230] on p "Hello, I have not received your IRS consent form. Can you please sign & date an…" at bounding box center [391, 226] width 300 height 22
click at [396, 232] on p "Hello, I have not received your IRS consent form. Can you please sign & date an…" at bounding box center [391, 226] width 300 height 22
click at [284, 319] on button "Send Icon/icon-invite-send" at bounding box center [276, 319] width 79 height 25
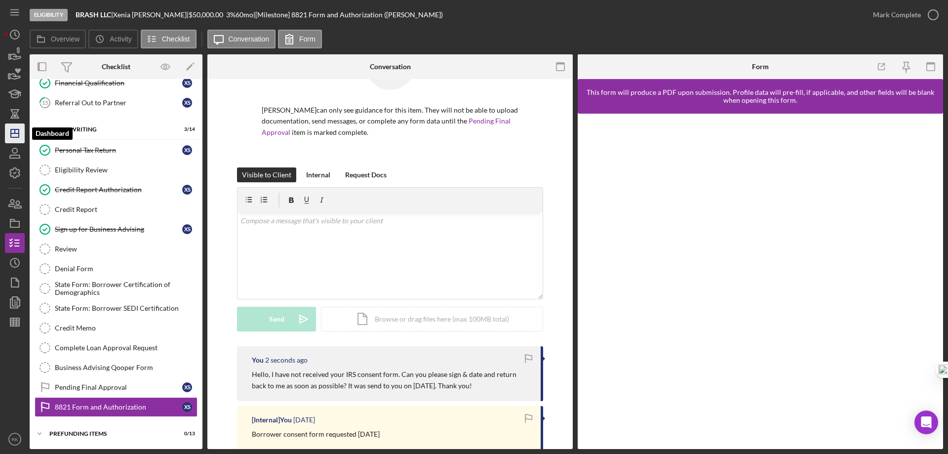
click at [18, 133] on line "button" at bounding box center [15, 133] width 8 height 0
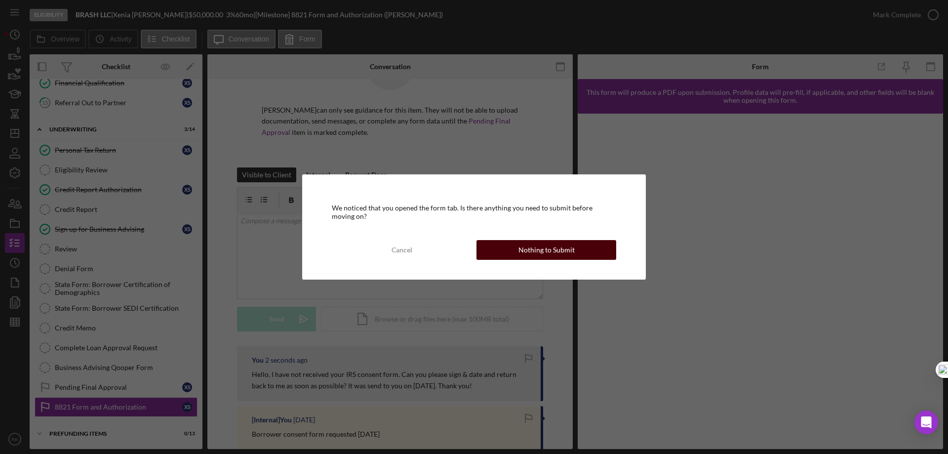
click at [489, 249] on button "Nothing to Submit" at bounding box center [547, 250] width 140 height 20
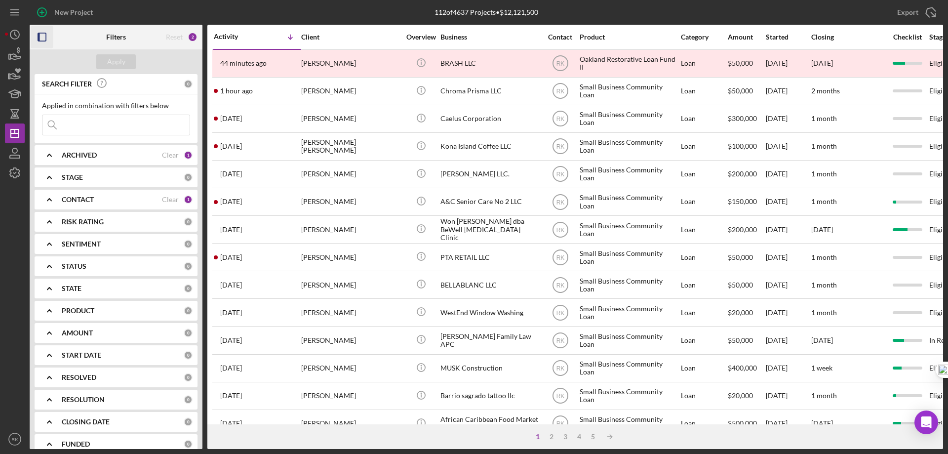
click at [45, 42] on icon "button" at bounding box center [42, 37] width 22 height 22
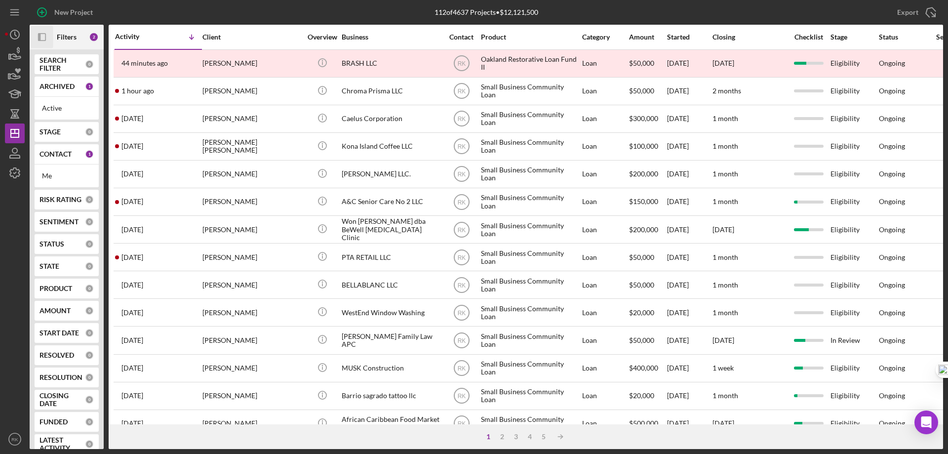
click at [60, 155] on b "CONTACT" at bounding box center [56, 154] width 32 height 8
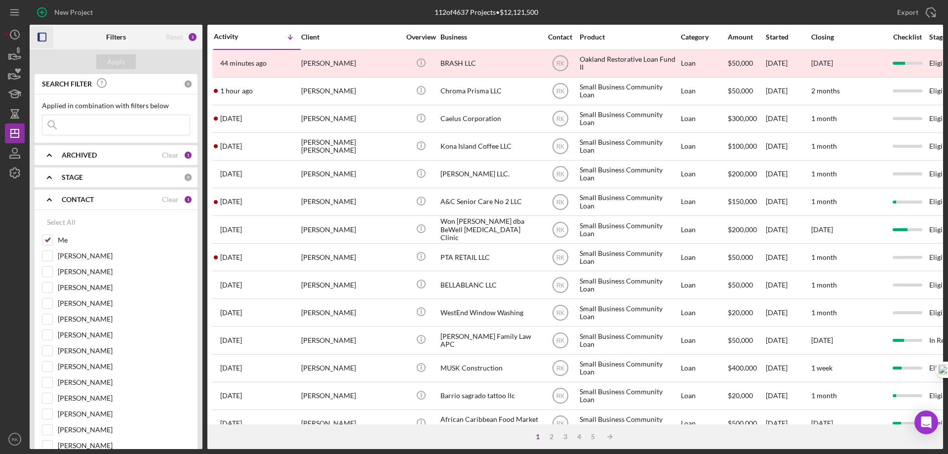
click at [53, 198] on icon "Icon/Expander" at bounding box center [49, 199] width 25 height 25
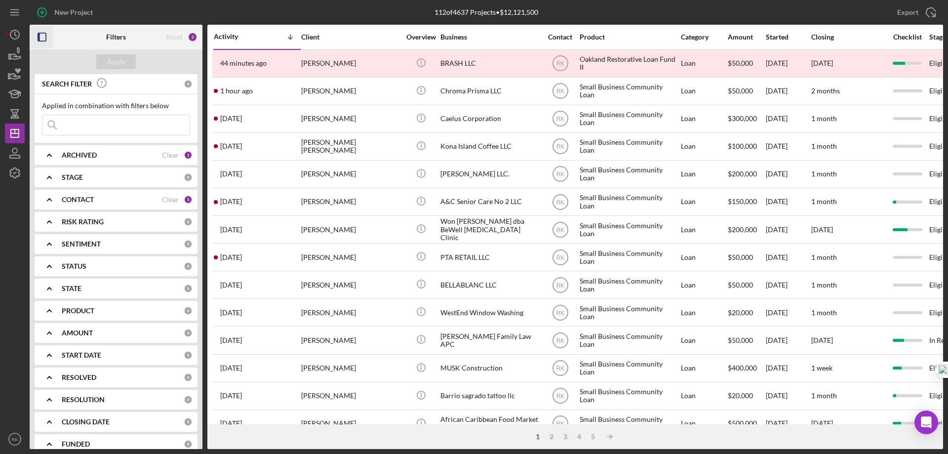
click at [40, 38] on rect "button" at bounding box center [39, 37] width 2 height 8
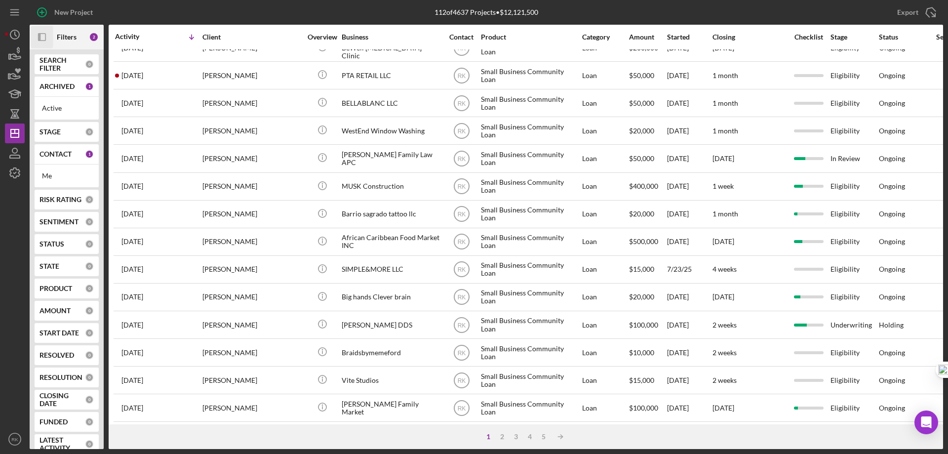
scroll to position [181, 0]
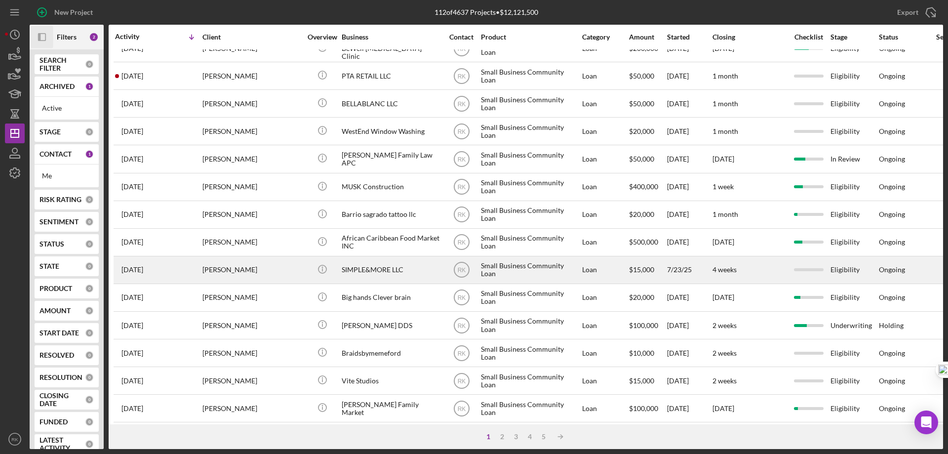
click at [358, 275] on div "SIMPLE&MORE LLC" at bounding box center [391, 270] width 99 height 26
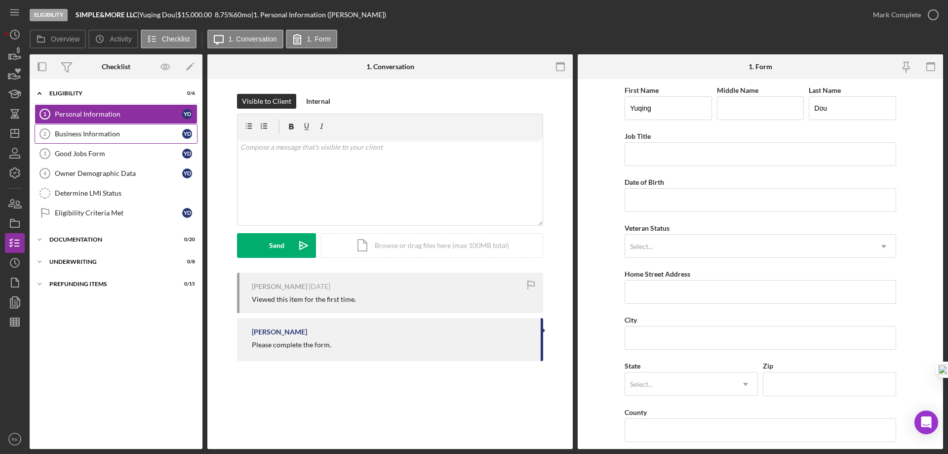
click at [87, 136] on div "Business Information" at bounding box center [118, 134] width 127 height 8
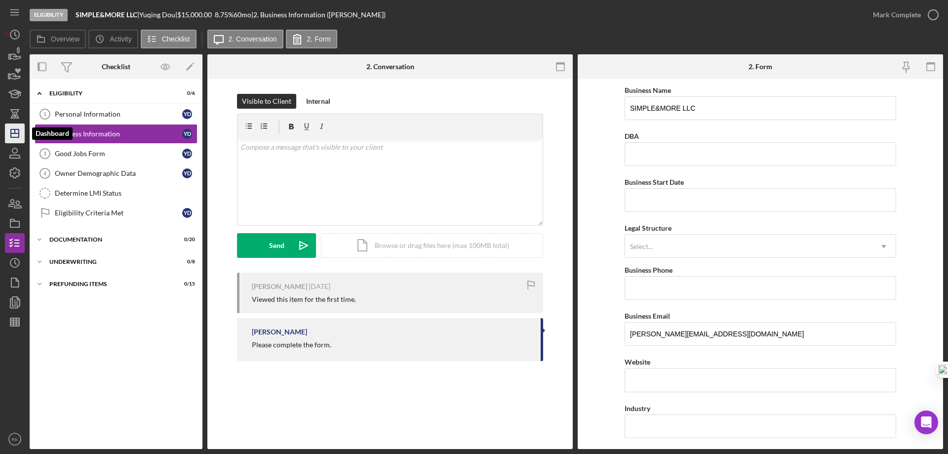
click at [19, 129] on icon "Icon/Dashboard" at bounding box center [14, 133] width 25 height 25
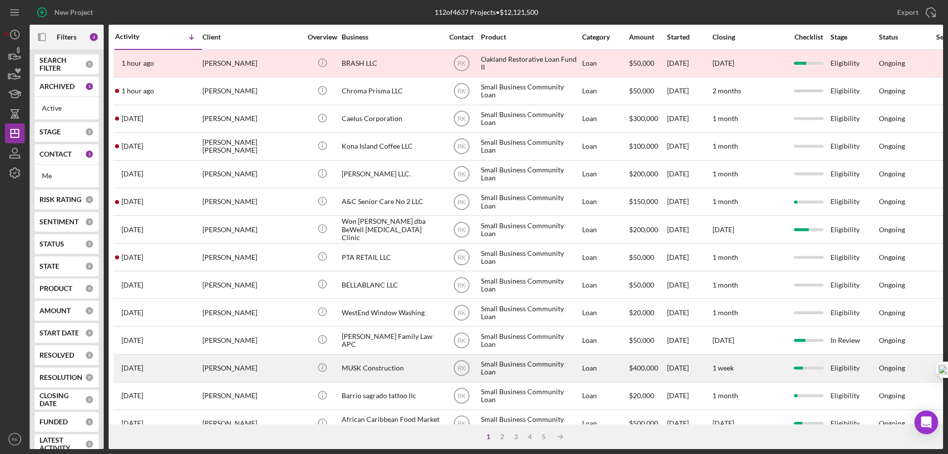
click at [335, 374] on div "Icon/Info" at bounding box center [322, 368] width 37 height 26
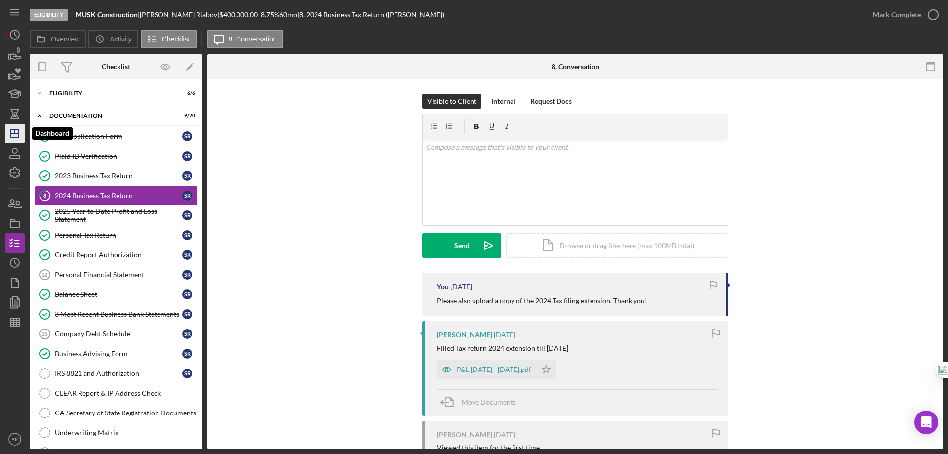
click at [14, 128] on icon "Icon/Dashboard" at bounding box center [14, 133] width 25 height 25
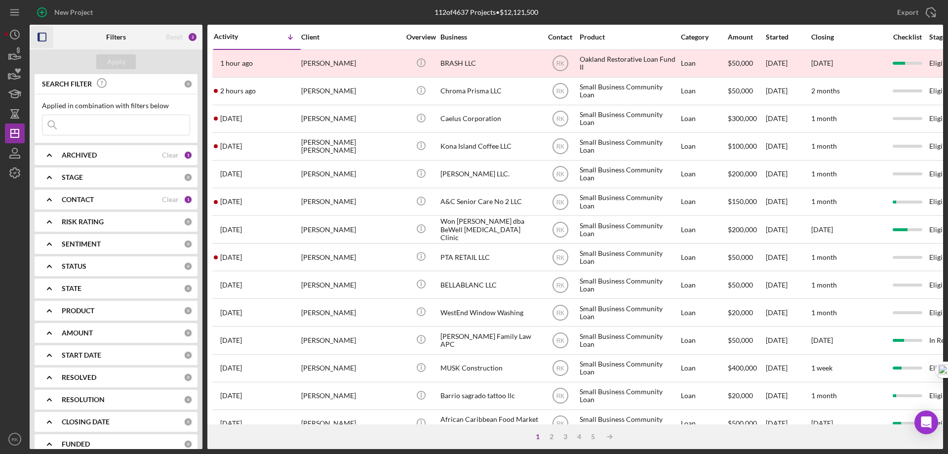
click at [41, 36] on icon "button" at bounding box center [42, 37] width 22 height 22
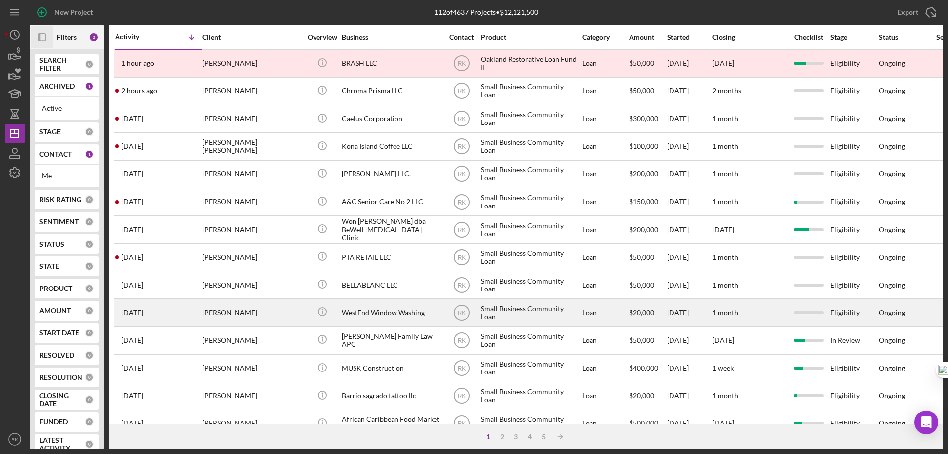
click at [416, 310] on div "WestEnd Window Washing" at bounding box center [391, 312] width 99 height 26
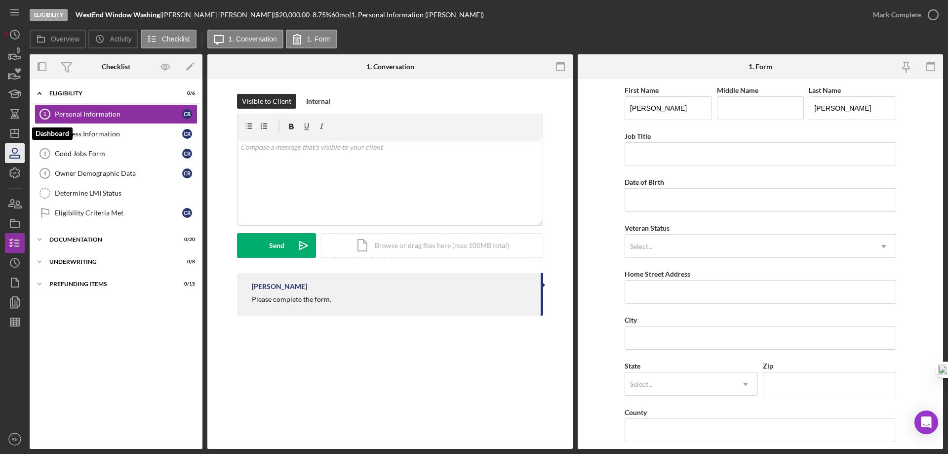
drag, startPoint x: 9, startPoint y: 137, endPoint x: 12, endPoint y: 144, distance: 7.7
click at [10, 137] on icon "Icon/Dashboard" at bounding box center [14, 133] width 25 height 25
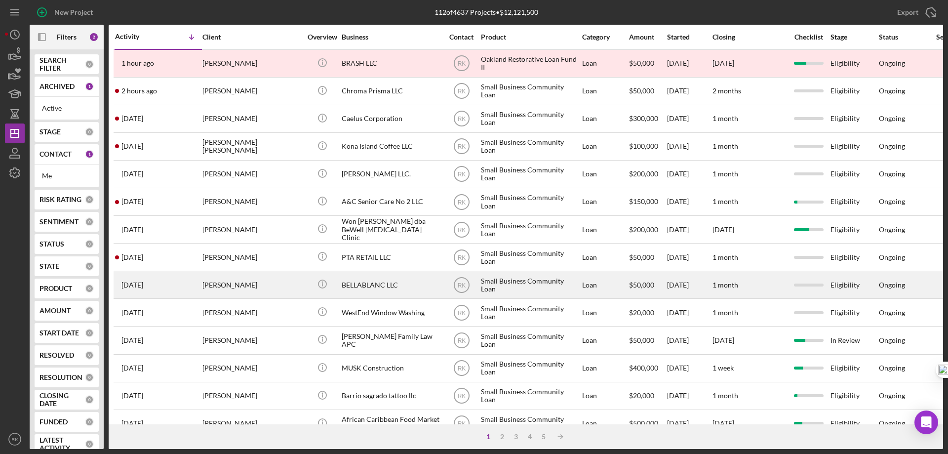
click at [477, 284] on div "RK" at bounding box center [461, 285] width 37 height 25
click at [513, 287] on div "Small Business Community Loan" at bounding box center [530, 285] width 99 height 26
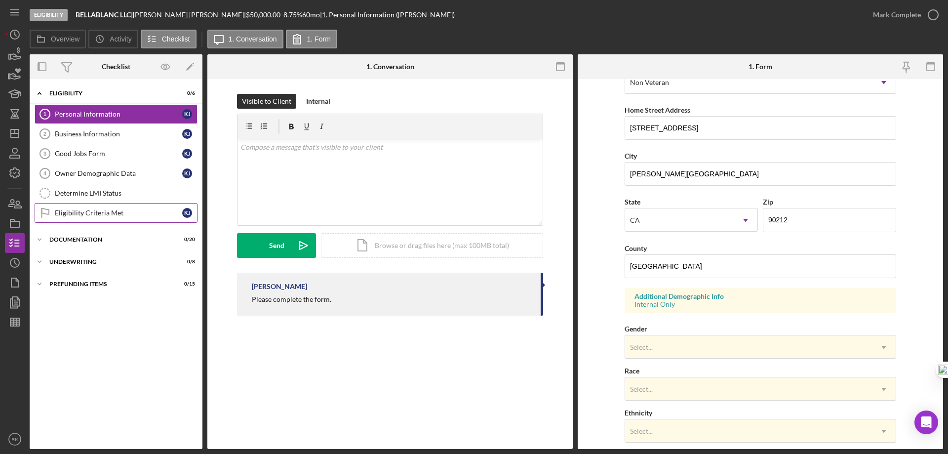
scroll to position [164, 0]
drag, startPoint x: 68, startPoint y: 134, endPoint x: 103, endPoint y: 153, distance: 40.4
click at [70, 134] on div "Business Information" at bounding box center [118, 134] width 127 height 8
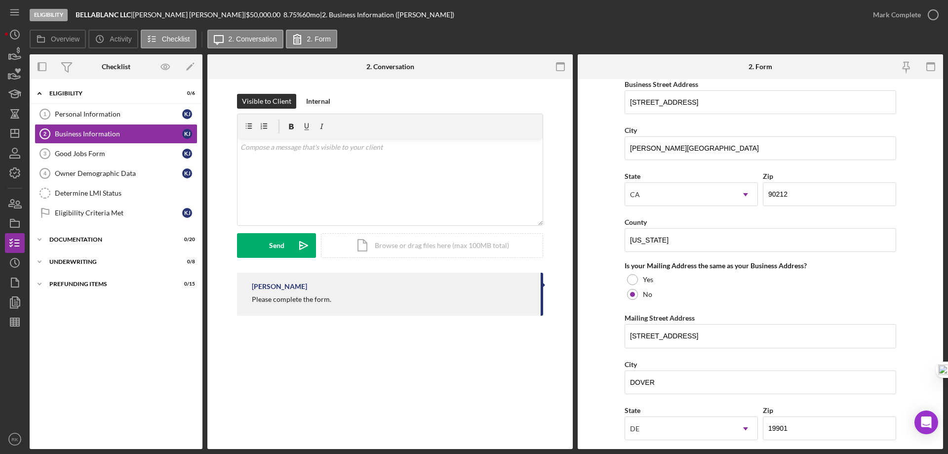
scroll to position [593, 0]
click at [66, 156] on div "Good Jobs Form" at bounding box center [118, 154] width 127 height 8
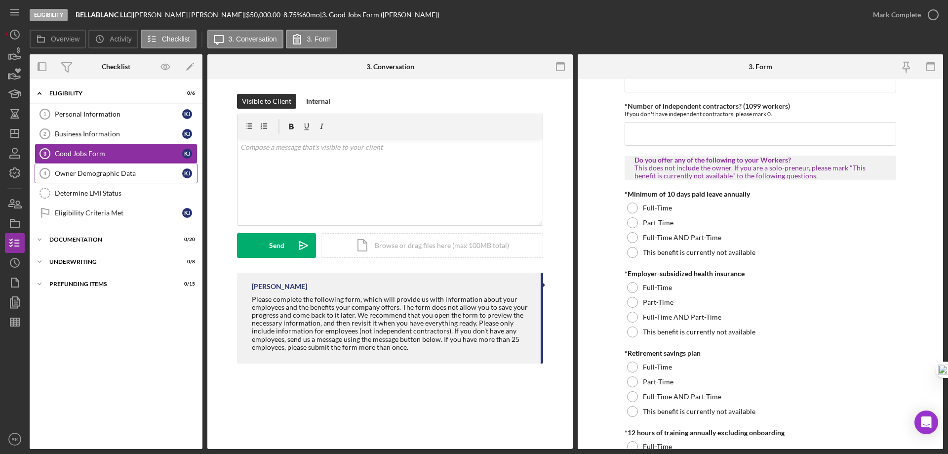
scroll to position [231, 0]
click at [97, 168] on link "Owner Demographic Data 4 Owner Demographic Data K J" at bounding box center [116, 173] width 163 height 20
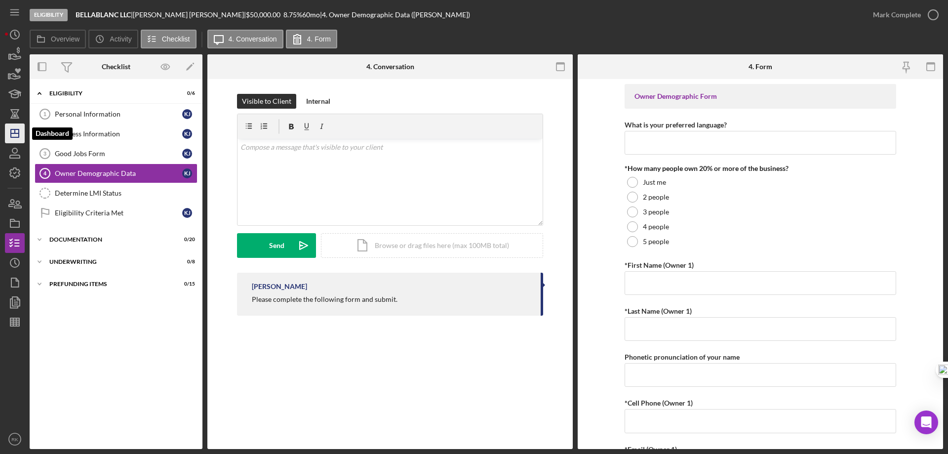
click at [18, 136] on icon "Icon/Dashboard" at bounding box center [14, 133] width 25 height 25
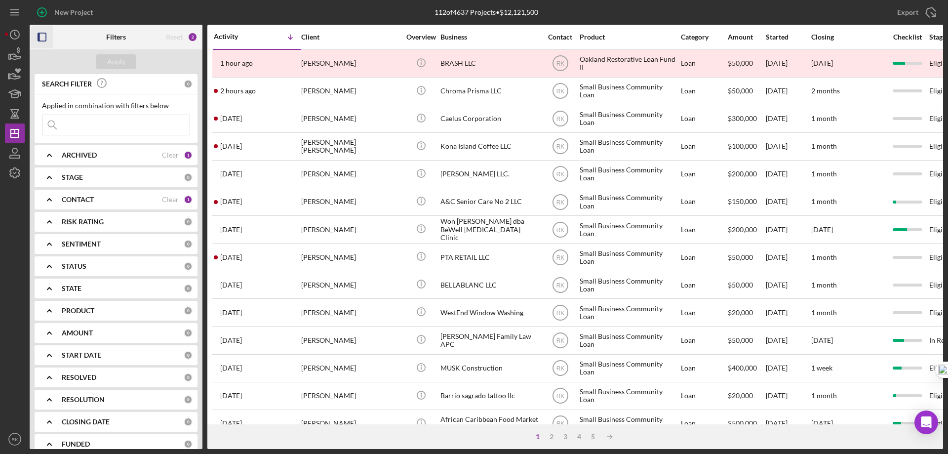
click at [43, 40] on icon "button" at bounding box center [42, 37] width 22 height 22
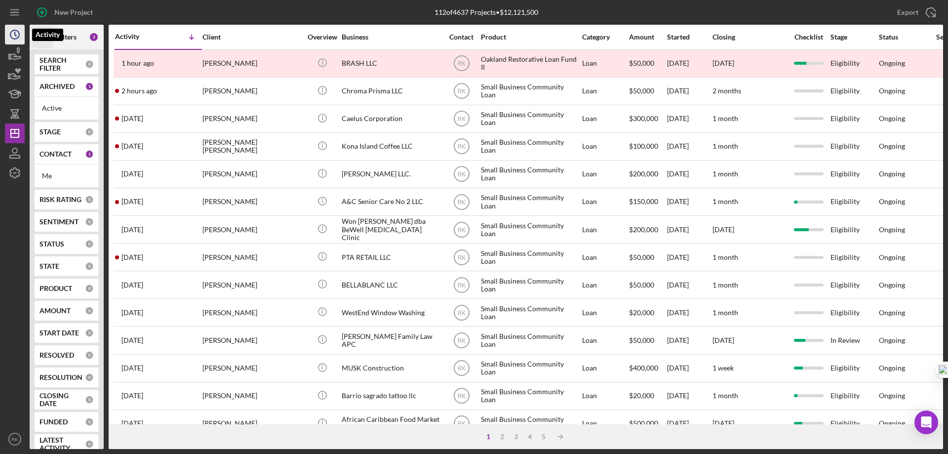
click at [11, 30] on icon "Icon/History" at bounding box center [14, 34] width 25 height 25
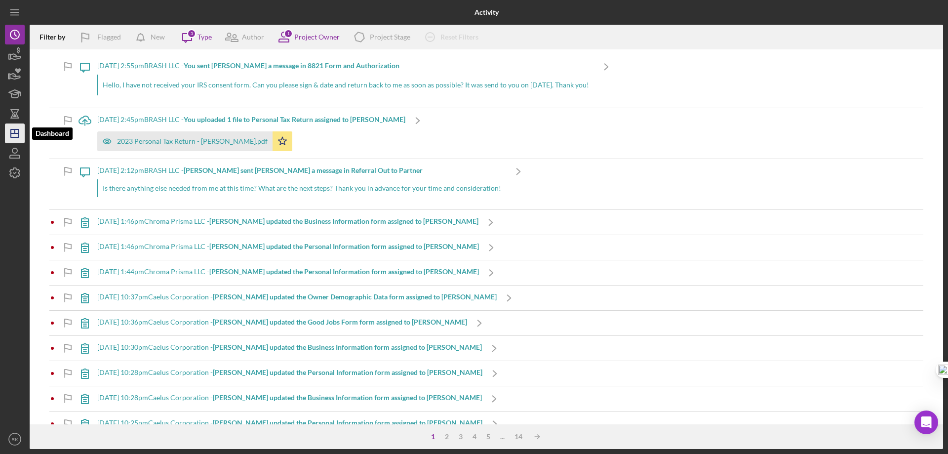
click at [14, 129] on icon "Icon/Dashboard" at bounding box center [14, 133] width 25 height 25
